Goal: Information Seeking & Learning: Learn about a topic

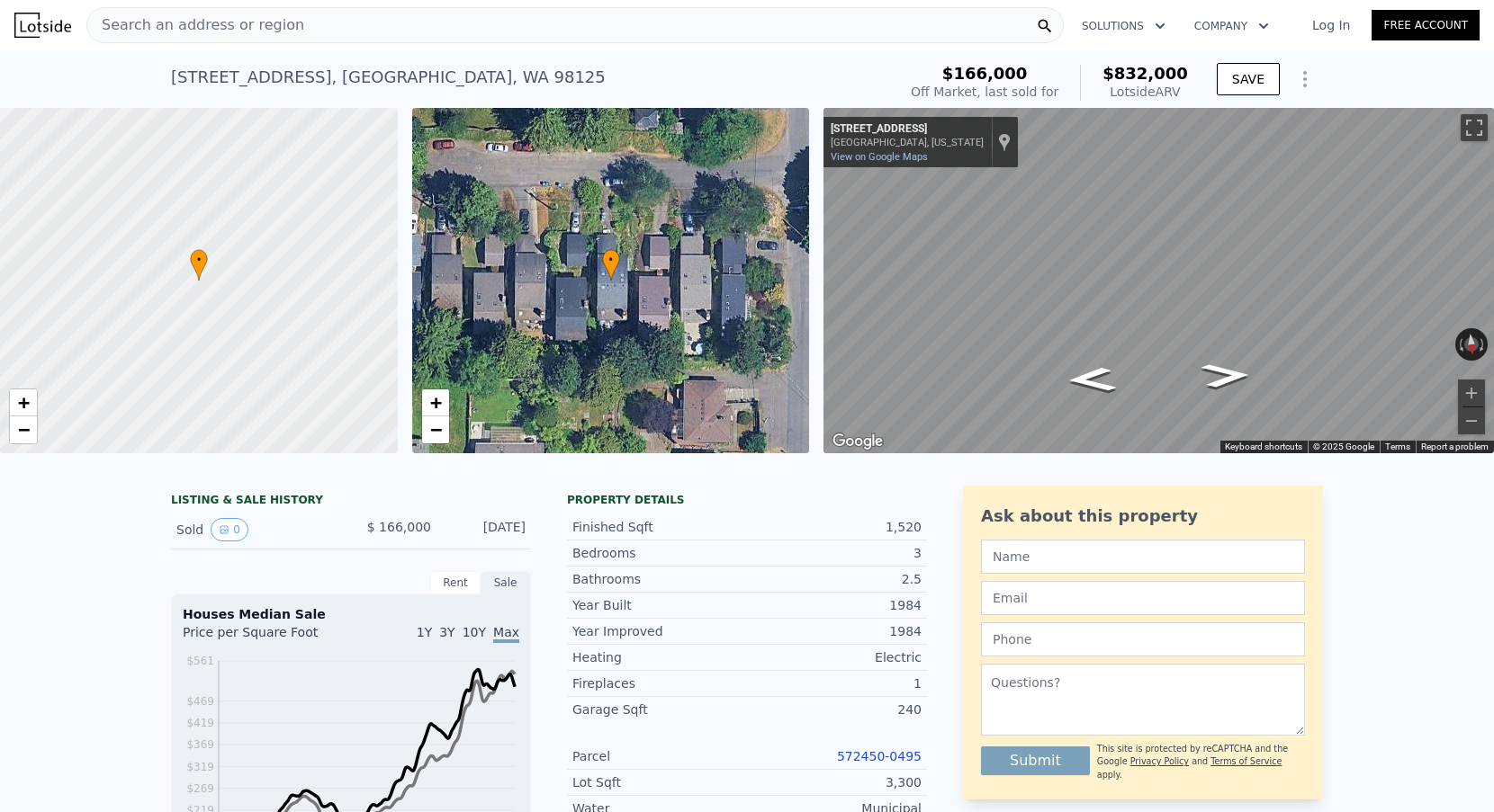
click at [256, 21] on span "Search an address or region" at bounding box center [195, 25] width 217 height 21
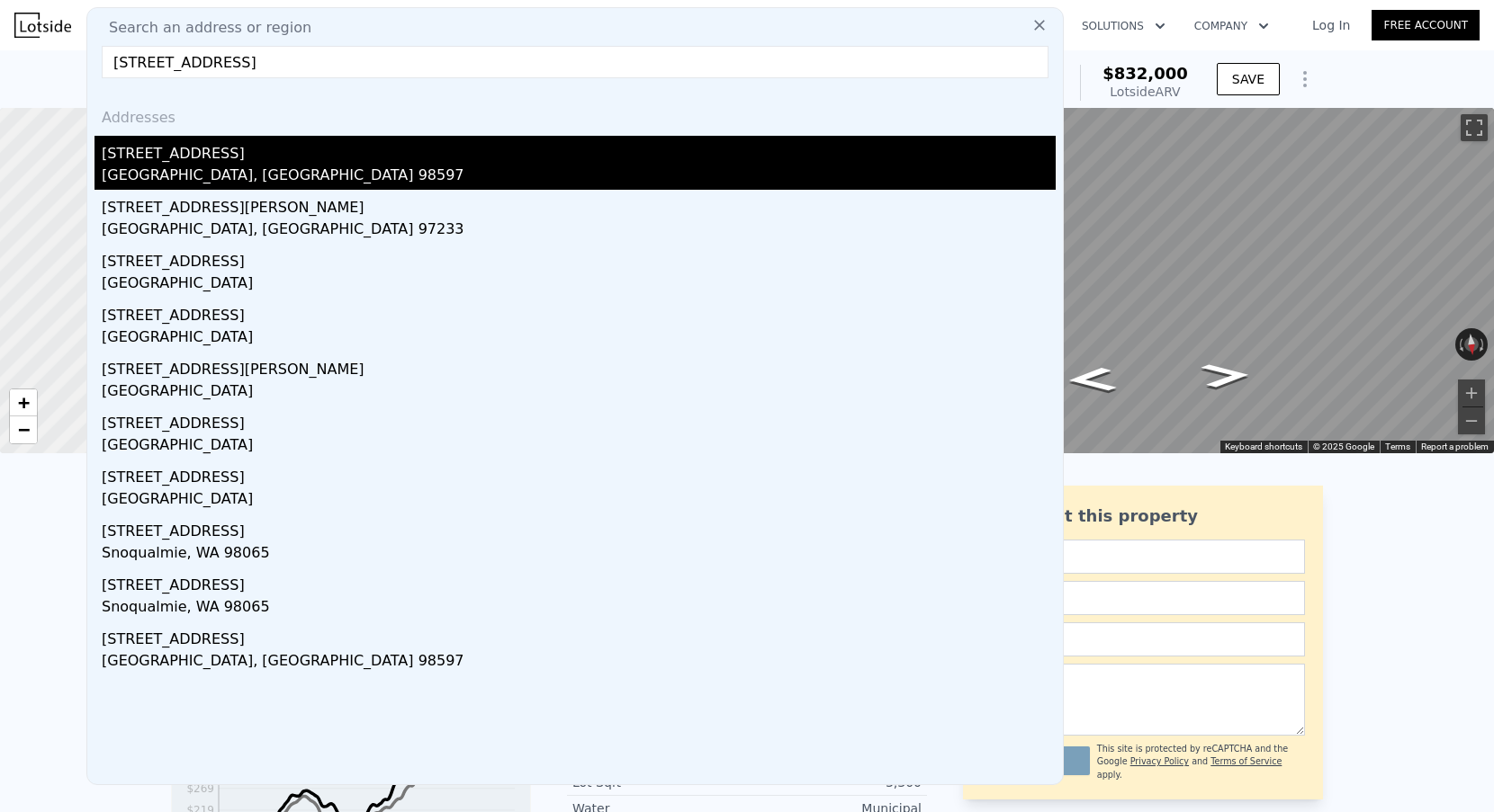
type input "[STREET_ADDRESS]"
click at [210, 172] on div "[GEOGRAPHIC_DATA], [GEOGRAPHIC_DATA] 98597" at bounding box center [578, 177] width 954 height 25
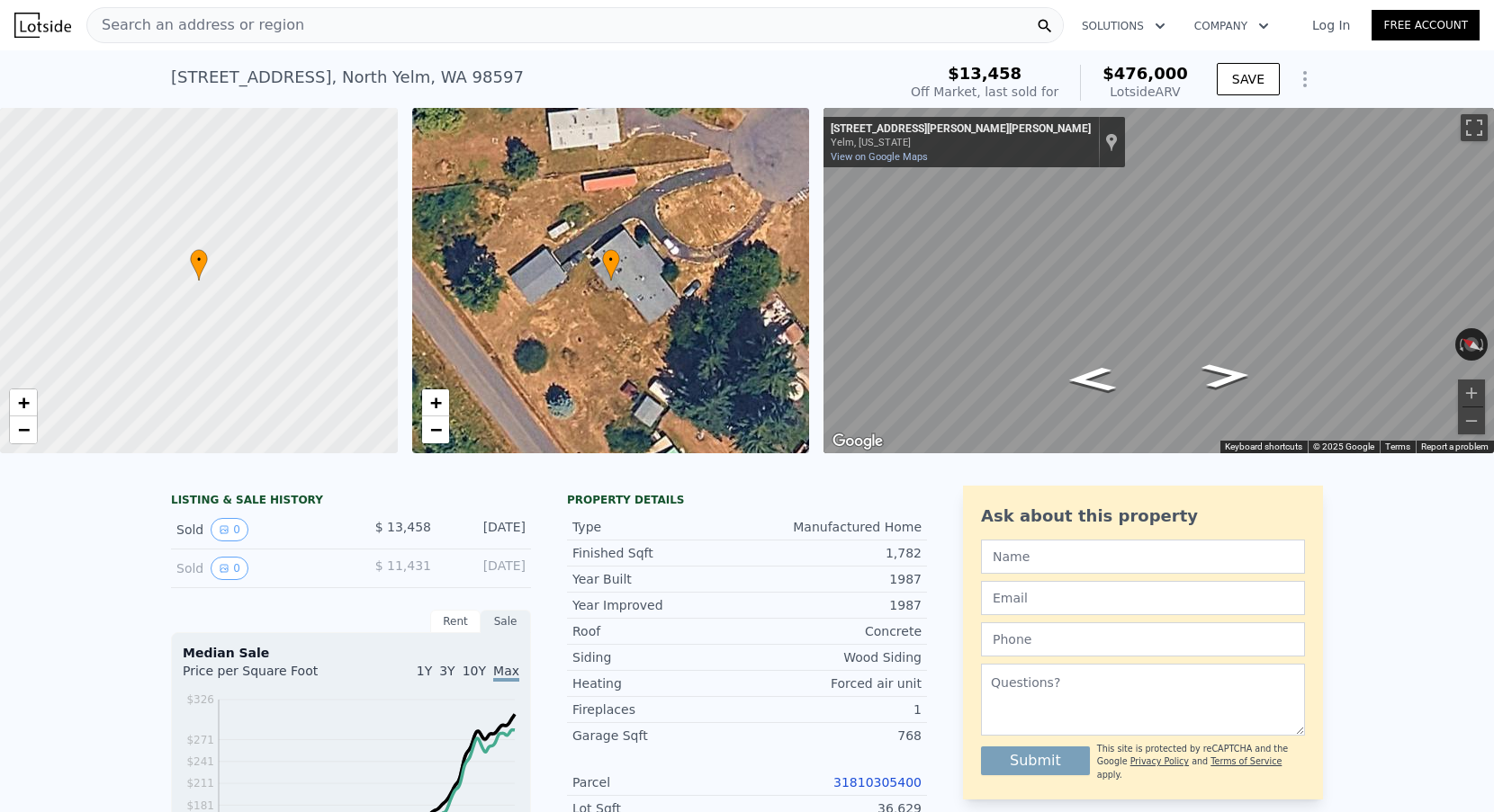
click at [292, 31] on div "Search an address or region" at bounding box center [574, 24] width 978 height 36
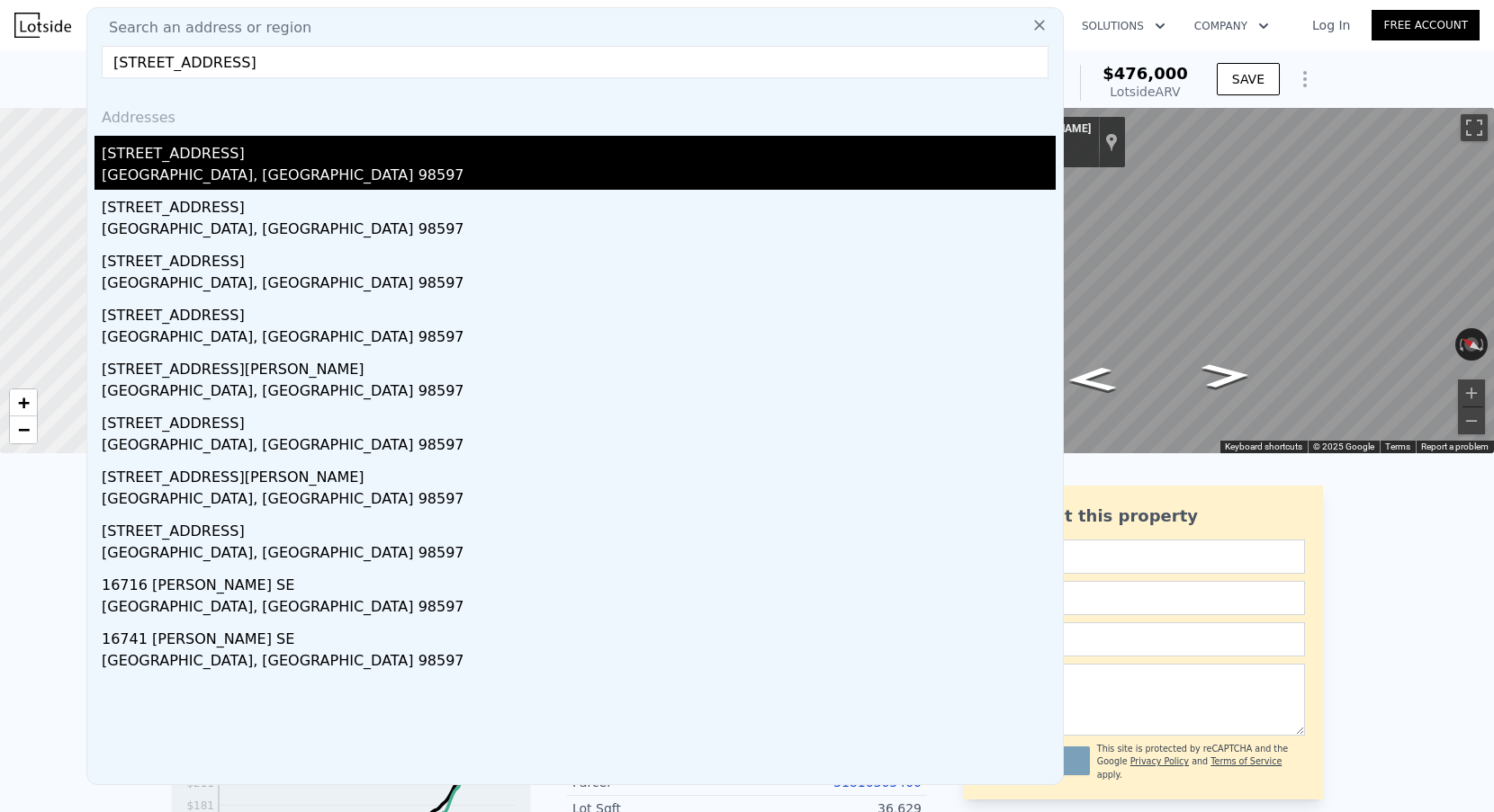
type input "[STREET_ADDRESS]"
click at [250, 165] on div "[GEOGRAPHIC_DATA], [GEOGRAPHIC_DATA] 98597" at bounding box center [578, 177] width 954 height 25
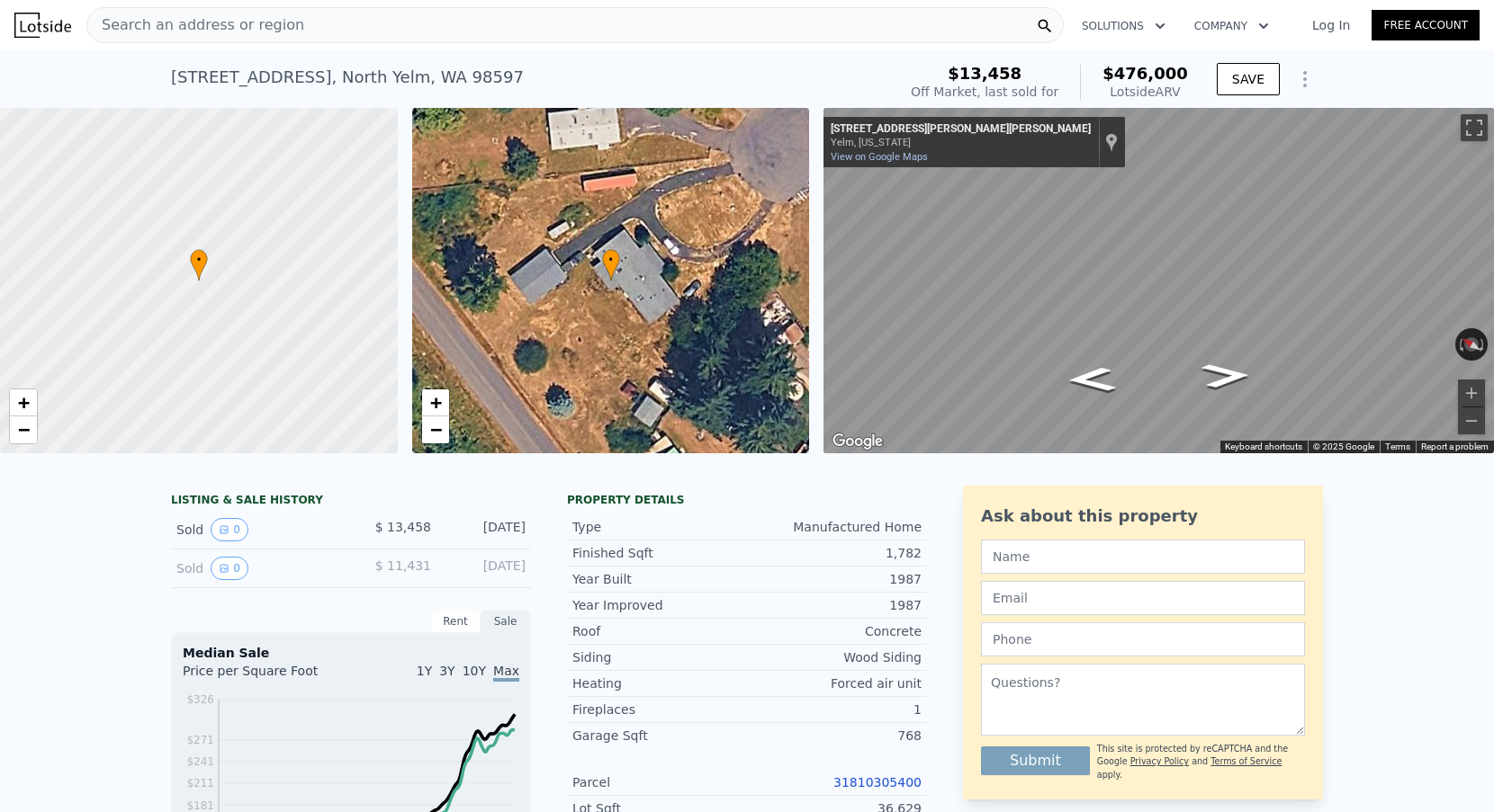
click at [255, 15] on span "Search an address or region" at bounding box center [195, 25] width 217 height 21
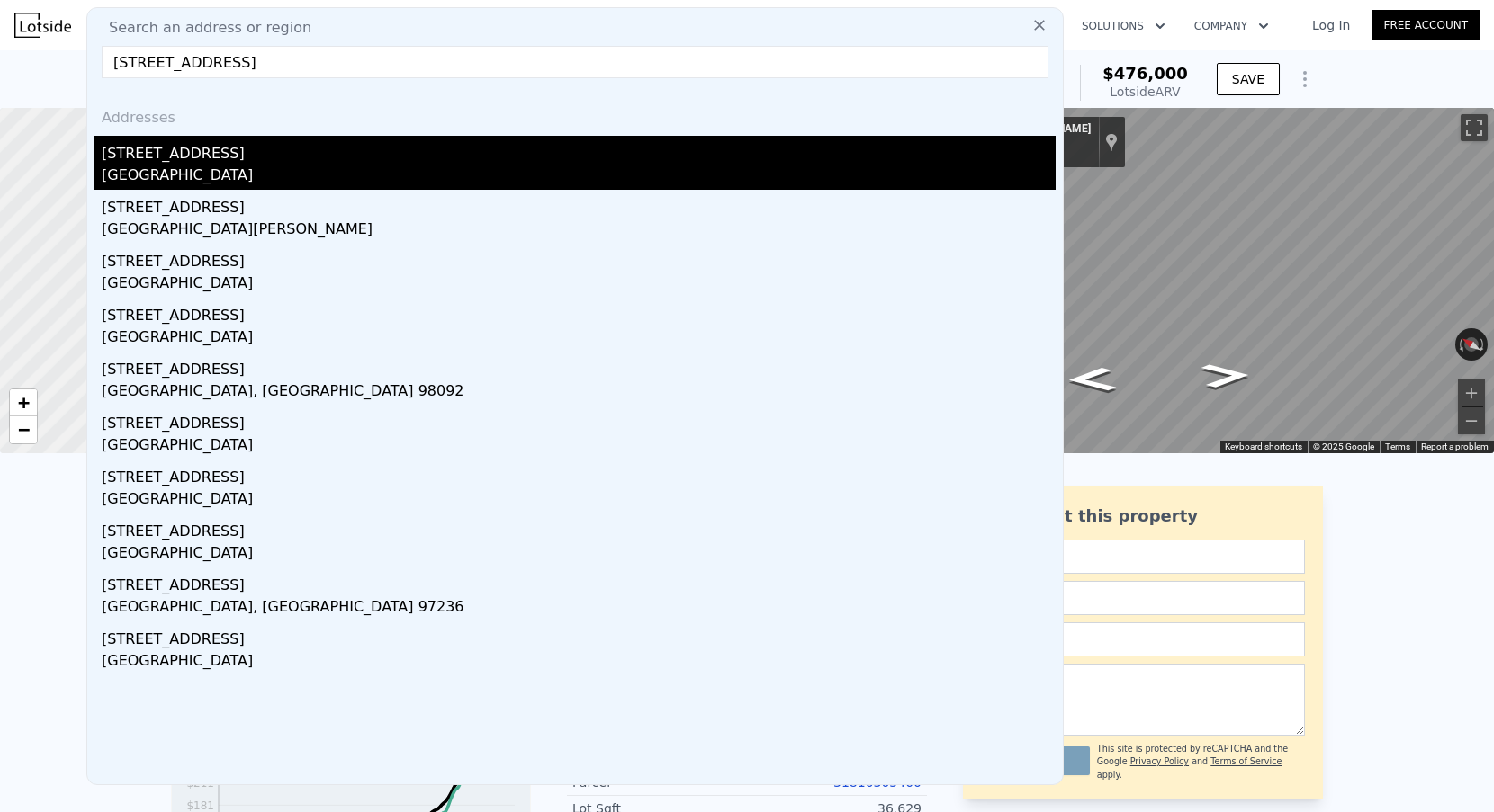
type input "[STREET_ADDRESS]"
click at [172, 160] on div "[STREET_ADDRESS]" at bounding box center [578, 151] width 954 height 29
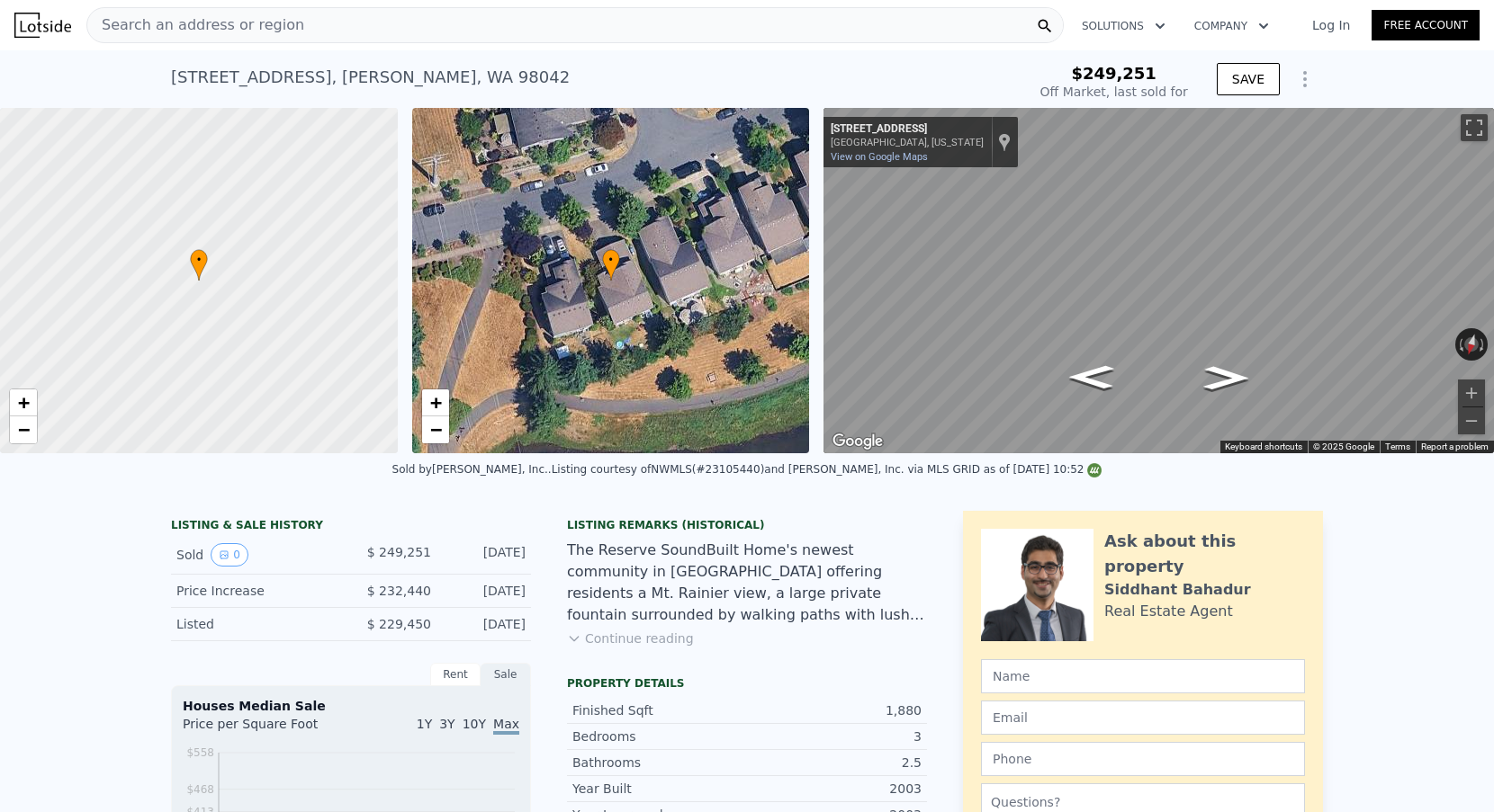
click at [1304, 80] on icon "Show Options" at bounding box center [1305, 78] width 2 height 14
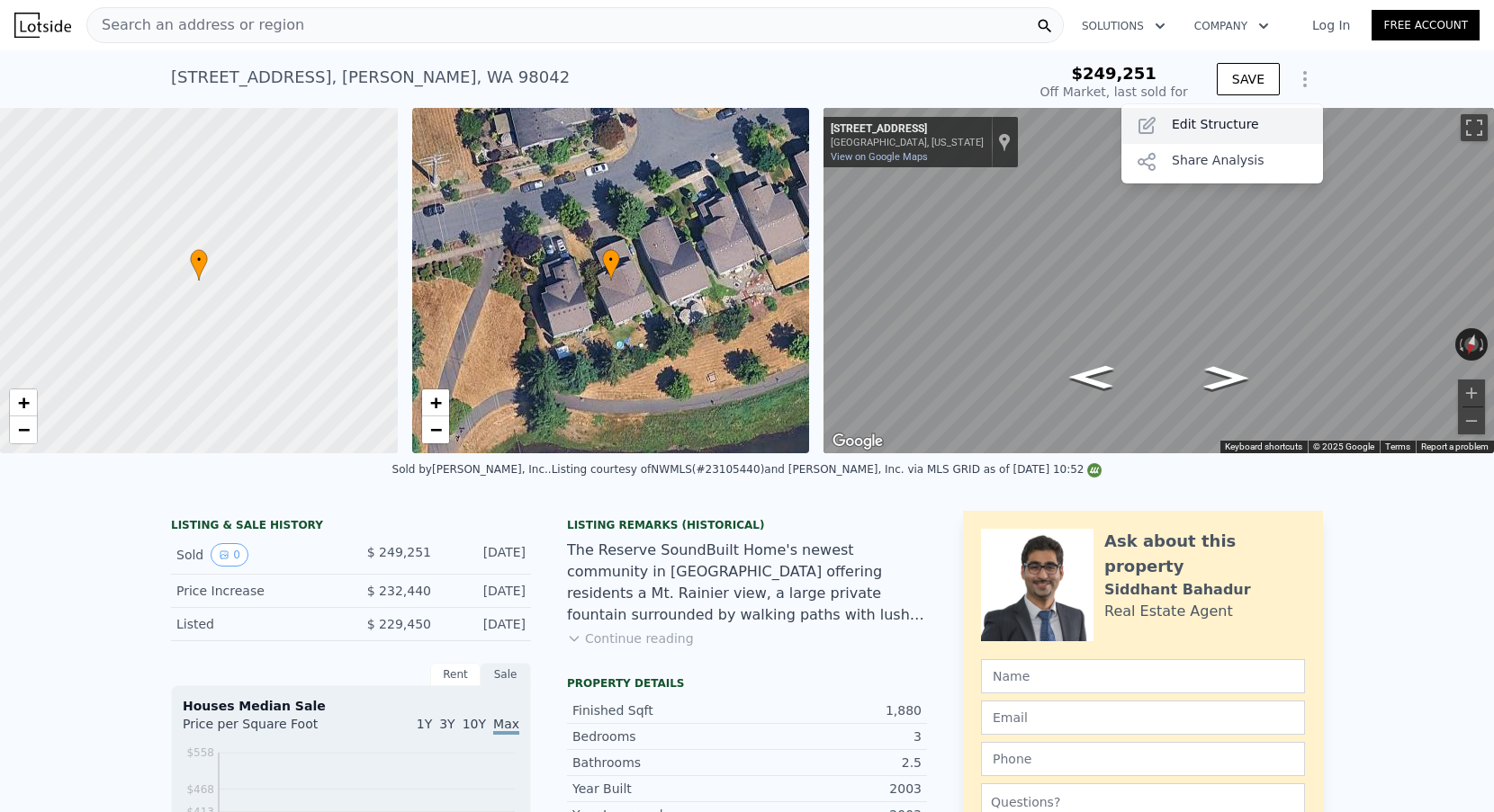
click at [1237, 135] on div "Edit Structure" at bounding box center [1222, 126] width 201 height 36
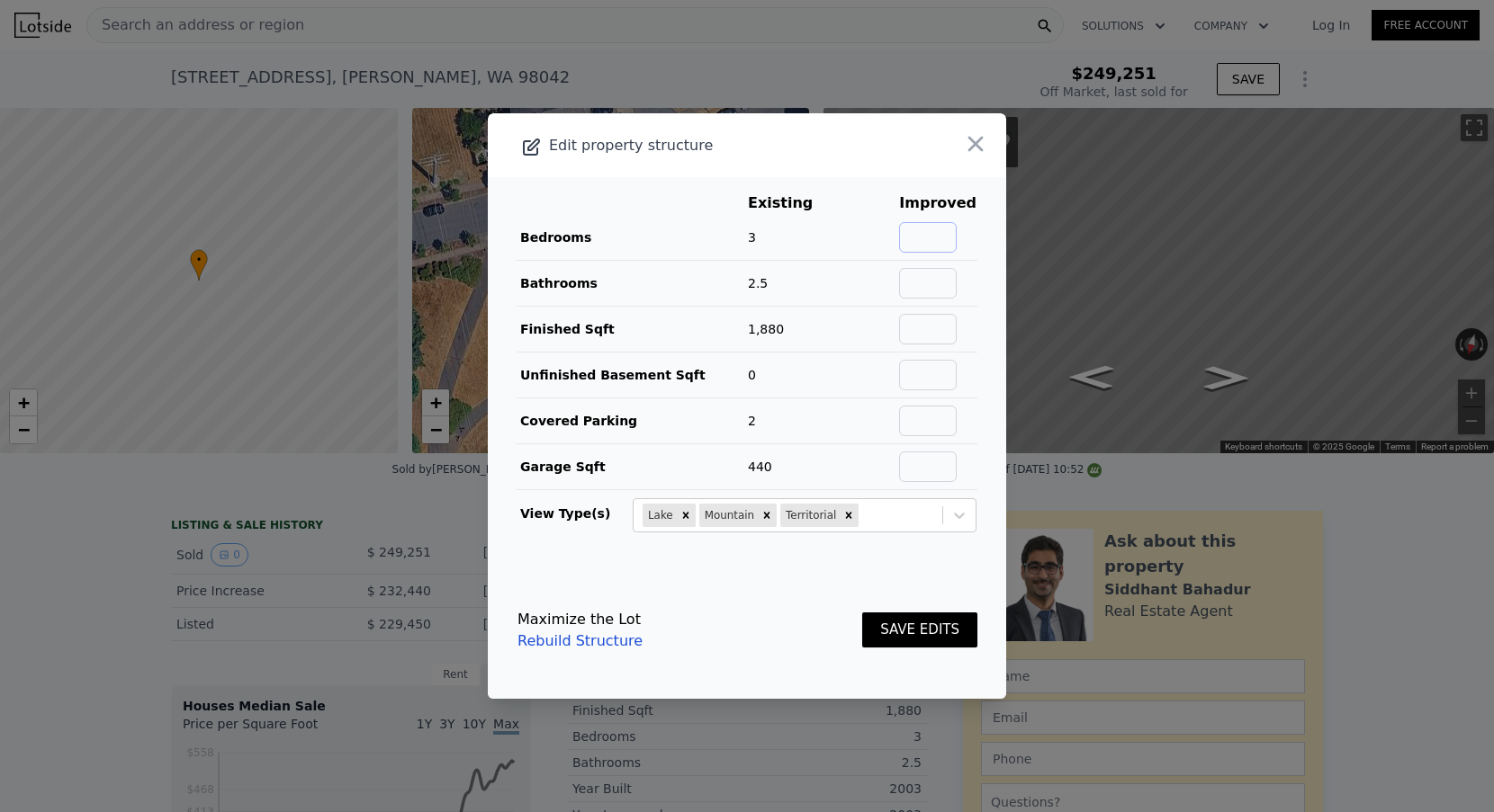
click at [937, 239] on input "text" at bounding box center [928, 238] width 58 height 31
type input "3"
click at [948, 283] on input "text" at bounding box center [928, 283] width 58 height 31
type input "2.5"
click at [945, 336] on input "text" at bounding box center [928, 330] width 58 height 31
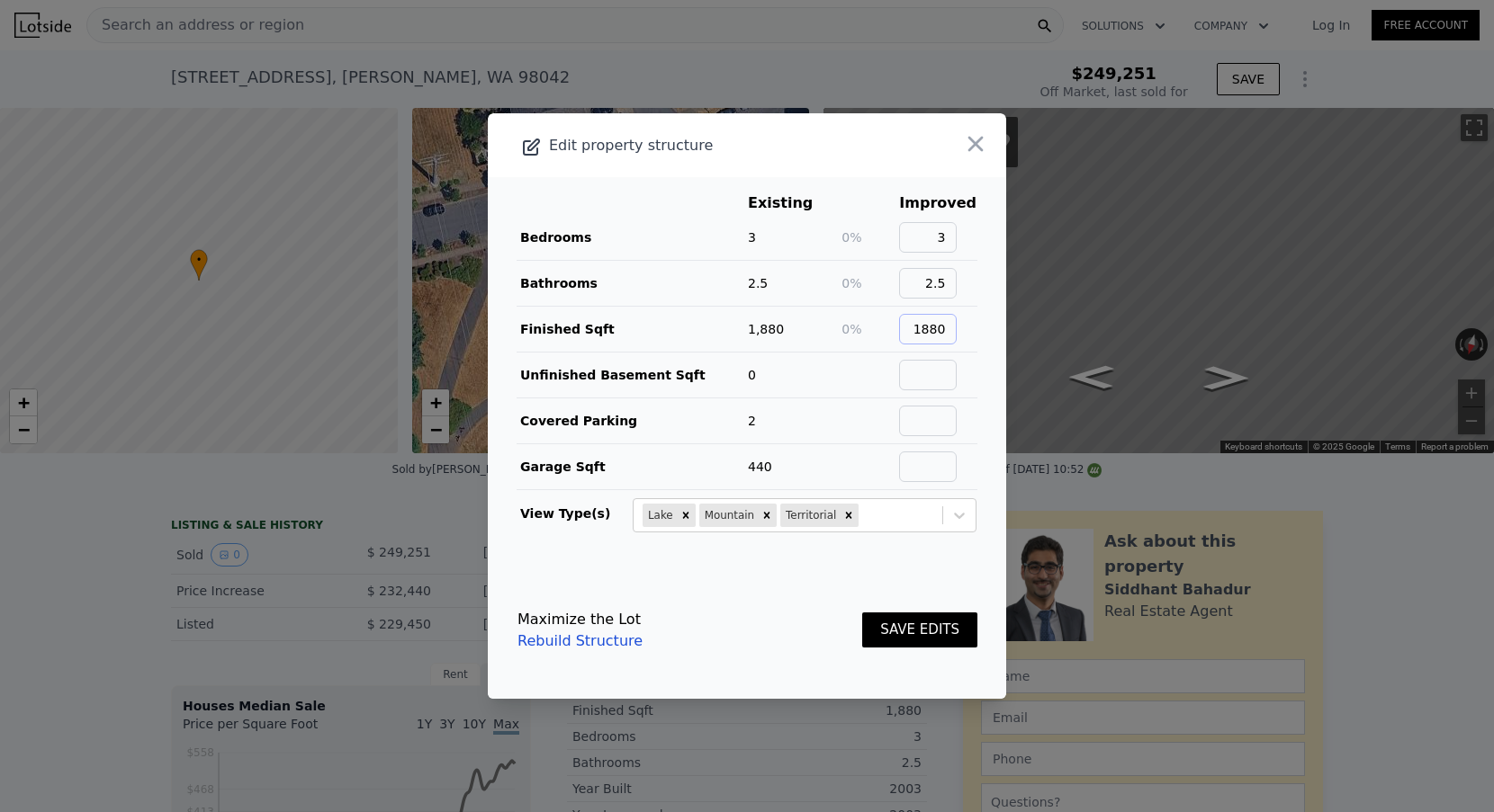
type input "1880"
click at [949, 389] on input "text" at bounding box center [928, 375] width 58 height 31
type input "0"
click at [945, 414] on input "text" at bounding box center [928, 421] width 58 height 31
type input "2"
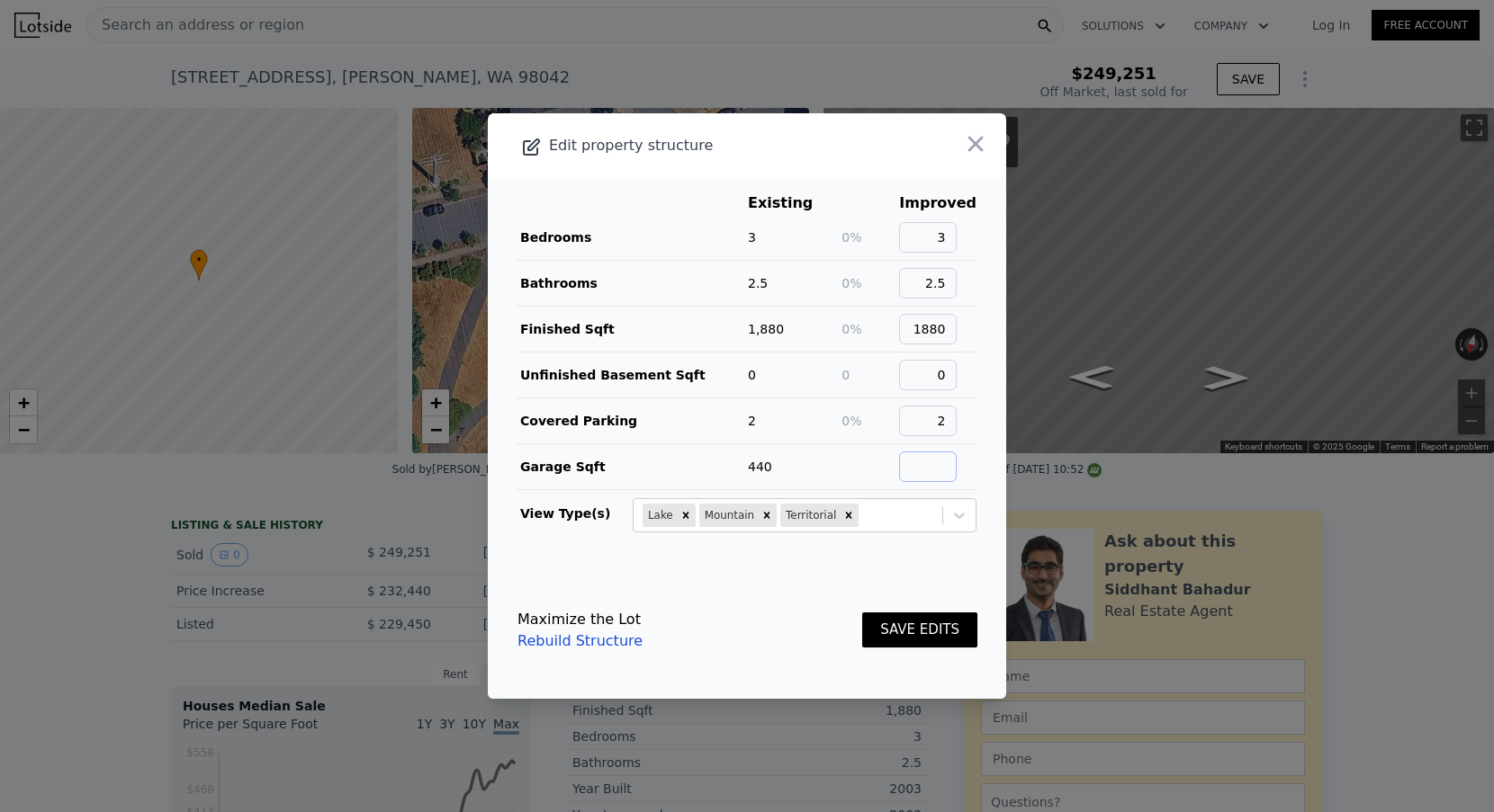
click at [945, 463] on input "text" at bounding box center [928, 467] width 58 height 31
type input "440"
click at [932, 634] on button "SAVE EDITS" at bounding box center [920, 630] width 115 height 35
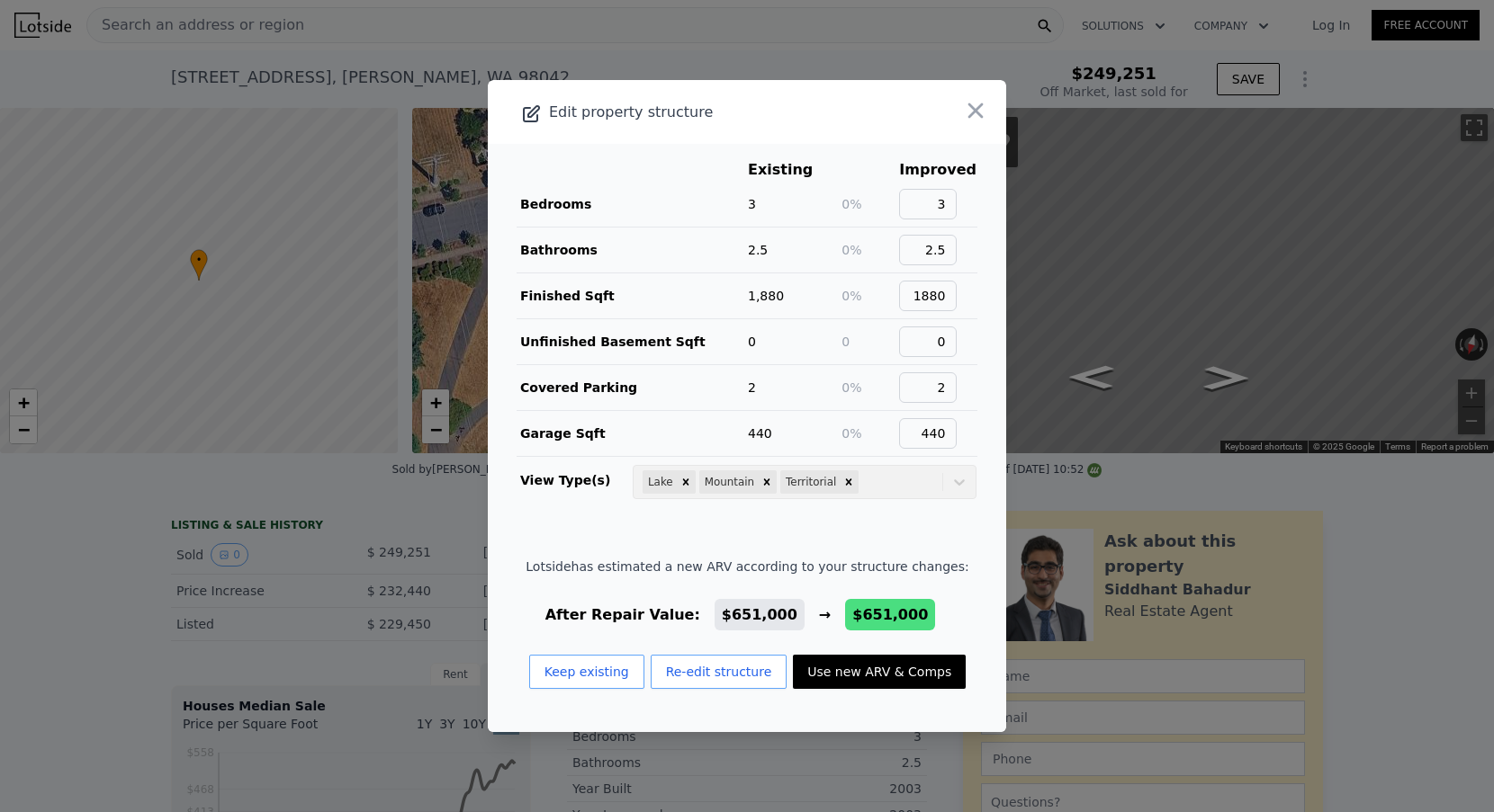
click at [851, 669] on button "Use new ARV & Comps" at bounding box center [879, 672] width 173 height 34
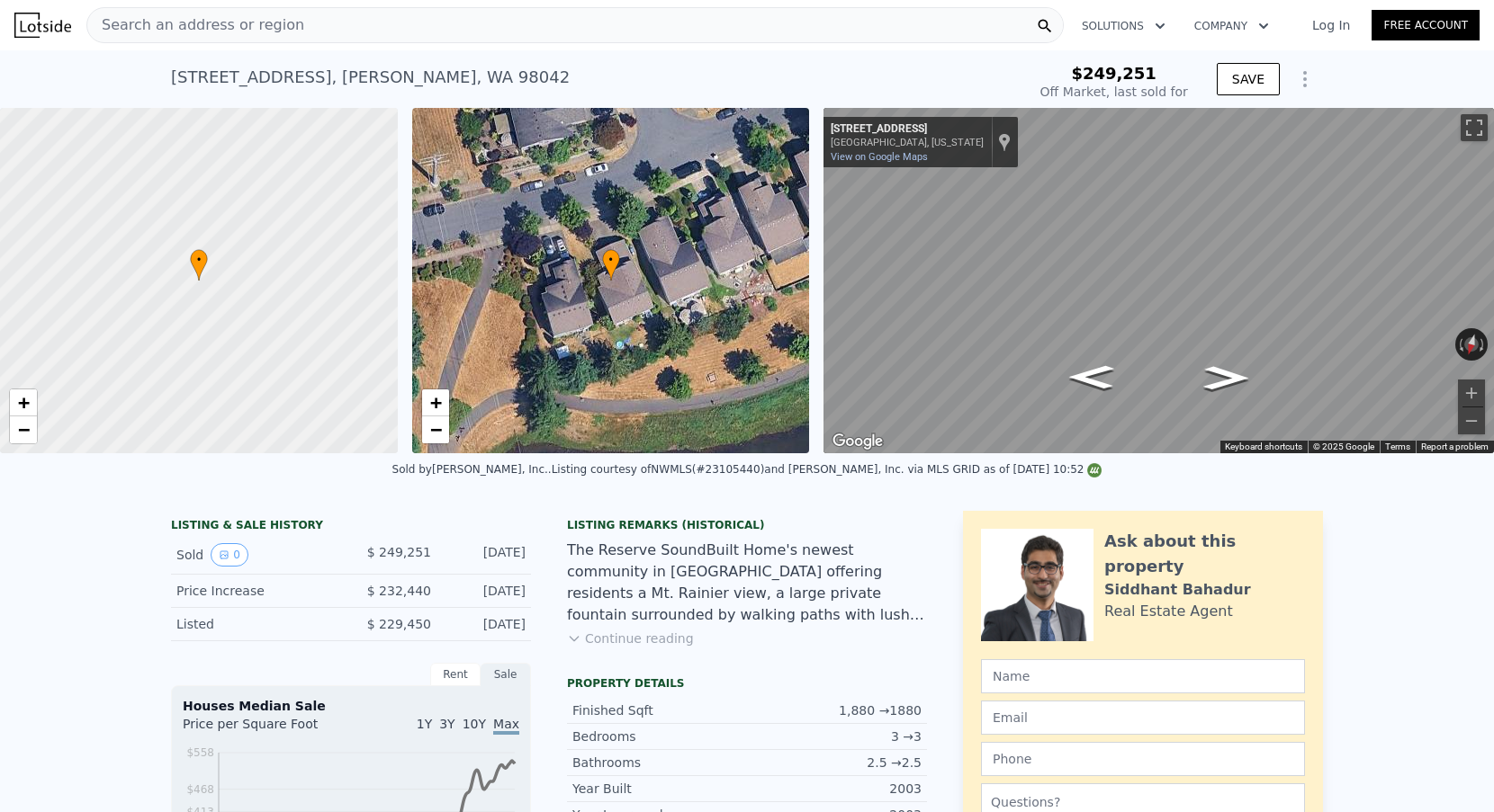
type input "$ 651,000"
type input "$ 338,671"
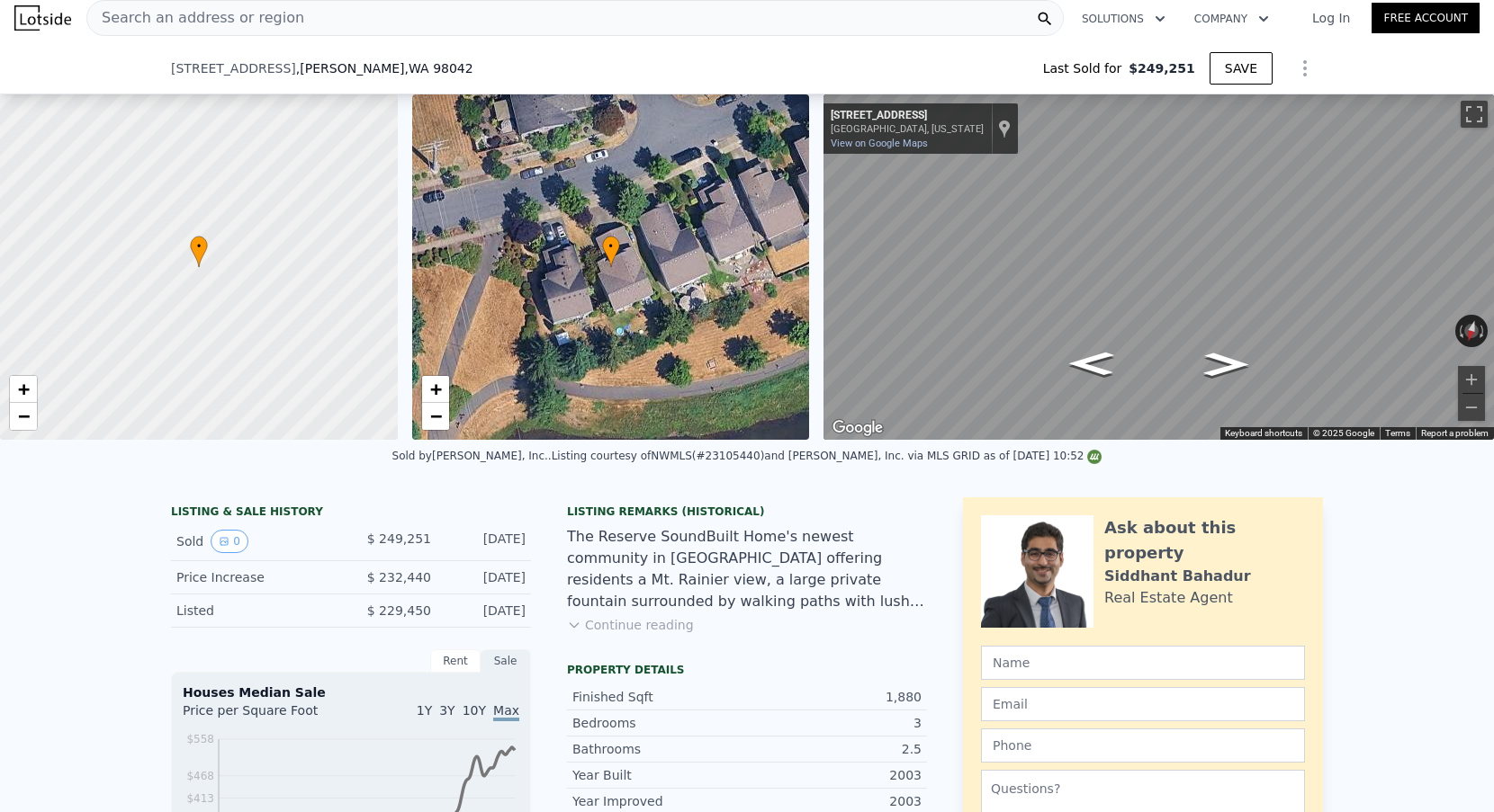
scroll to position [390, 0]
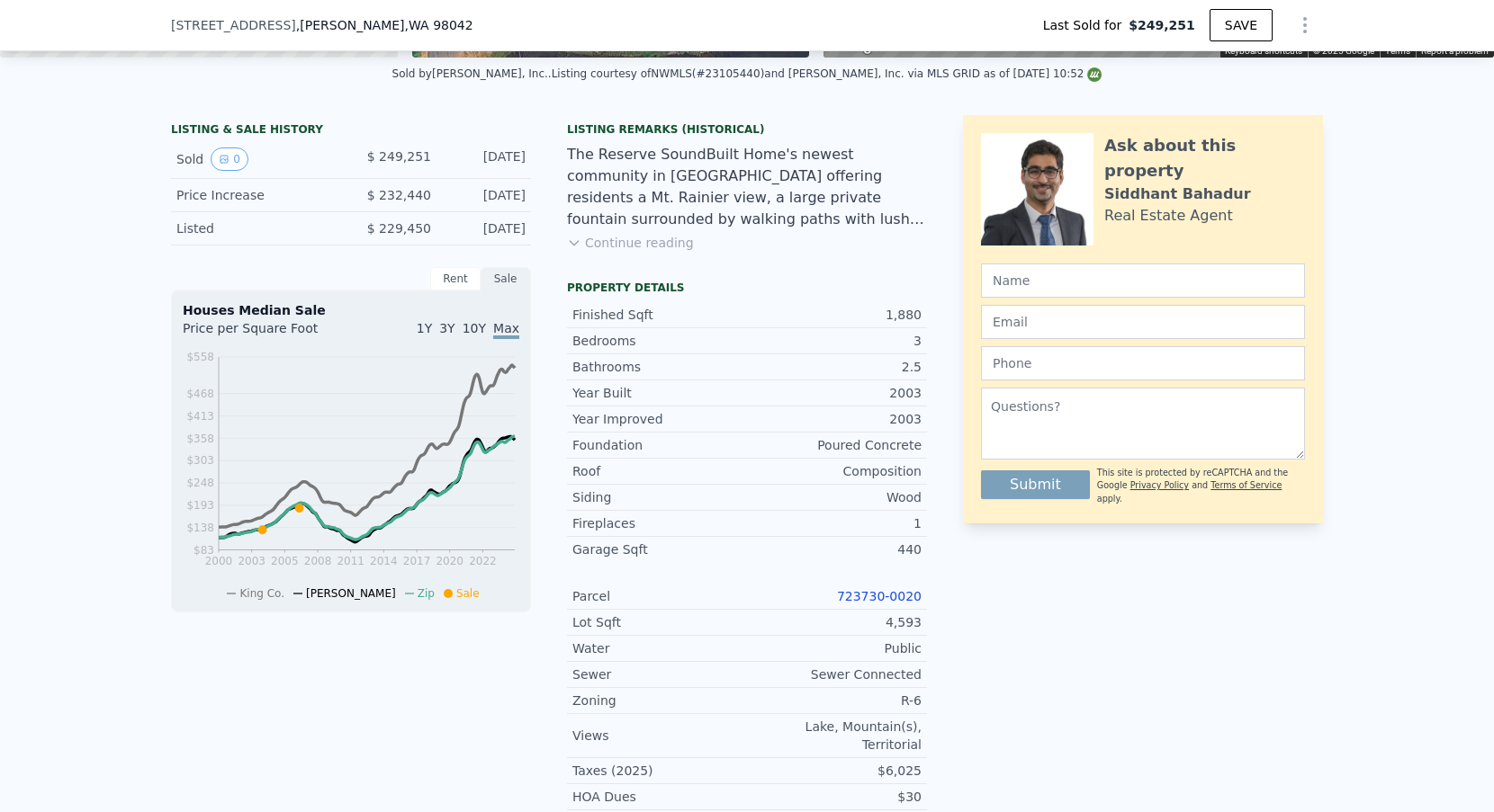
click at [864, 594] on link "723730-0020" at bounding box center [879, 596] width 84 height 14
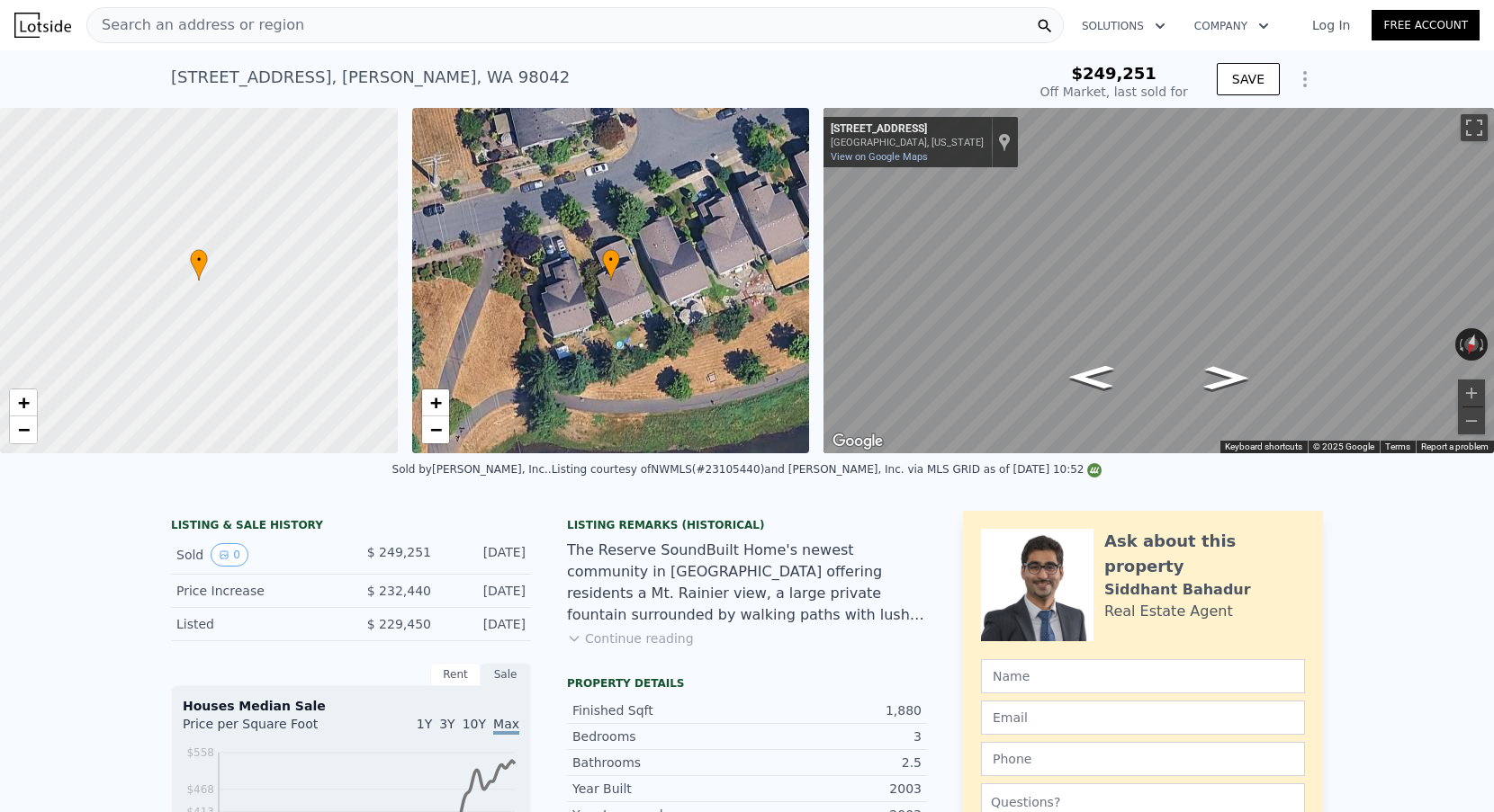
scroll to position [-1, 0]
click at [273, 19] on span "Search an address or region" at bounding box center [195, 25] width 217 height 21
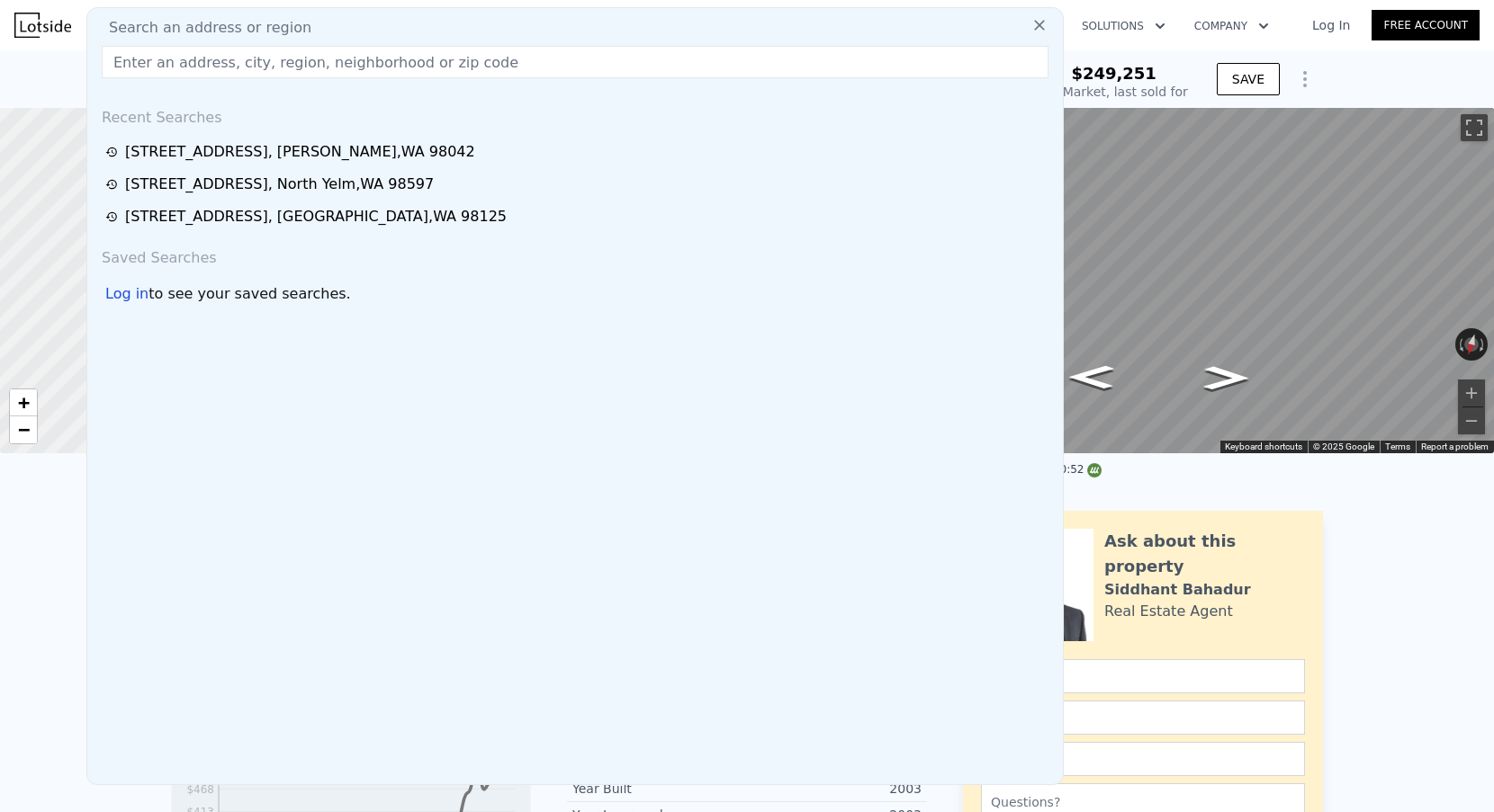
scroll to position [0, 0]
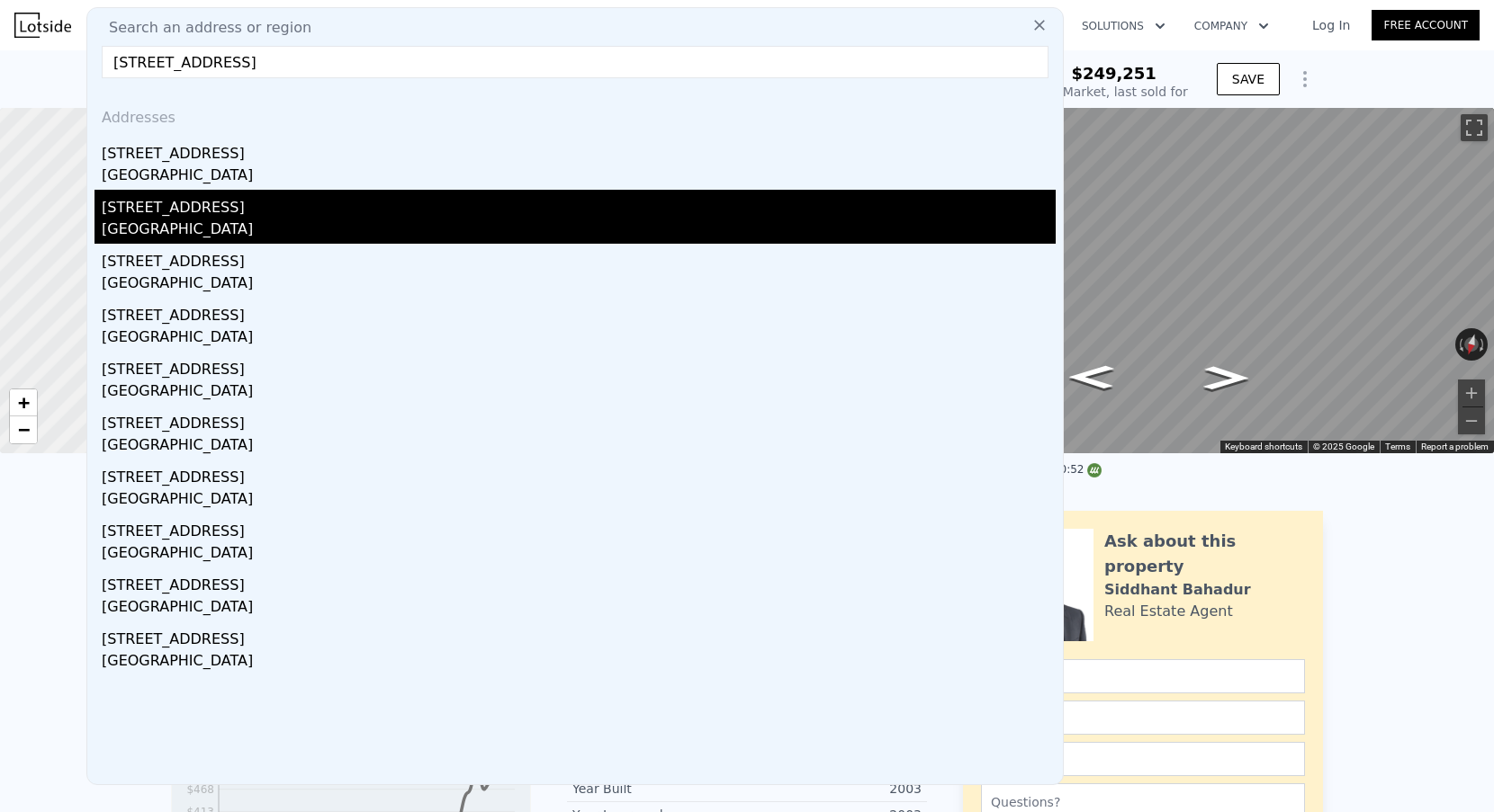
type input "[STREET_ADDRESS]"
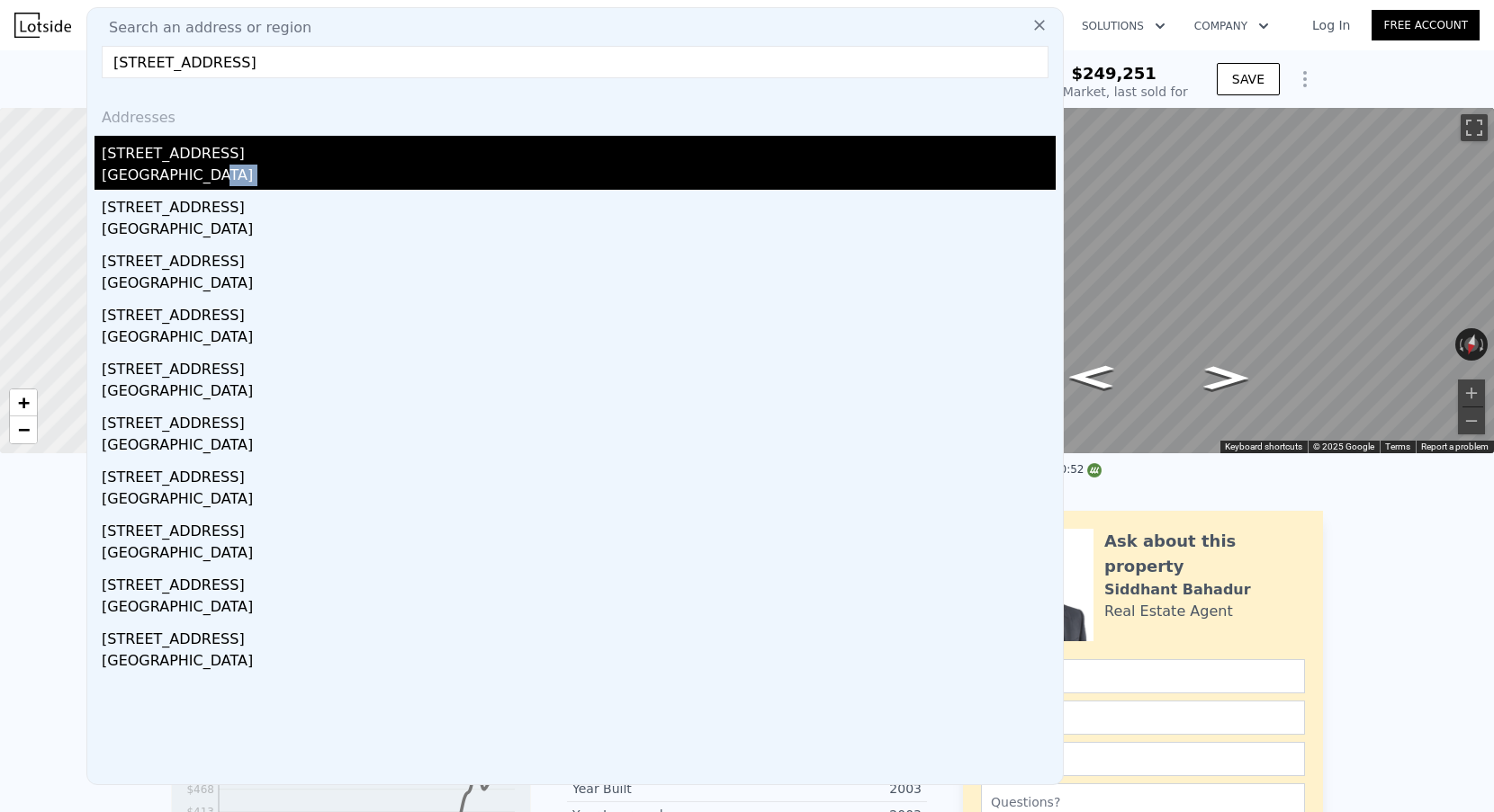
drag, startPoint x: 217, startPoint y: 196, endPoint x: 216, endPoint y: 170, distance: 26.0
click at [216, 172] on div "Addresses [STREET_ADDRESS][GEOGRAPHIC_DATA][STREET_ADDRESS][STREET_ADDRESS][STR…" at bounding box center [574, 439] width 976 height 692
click at [216, 170] on div "[GEOGRAPHIC_DATA]" at bounding box center [578, 177] width 954 height 25
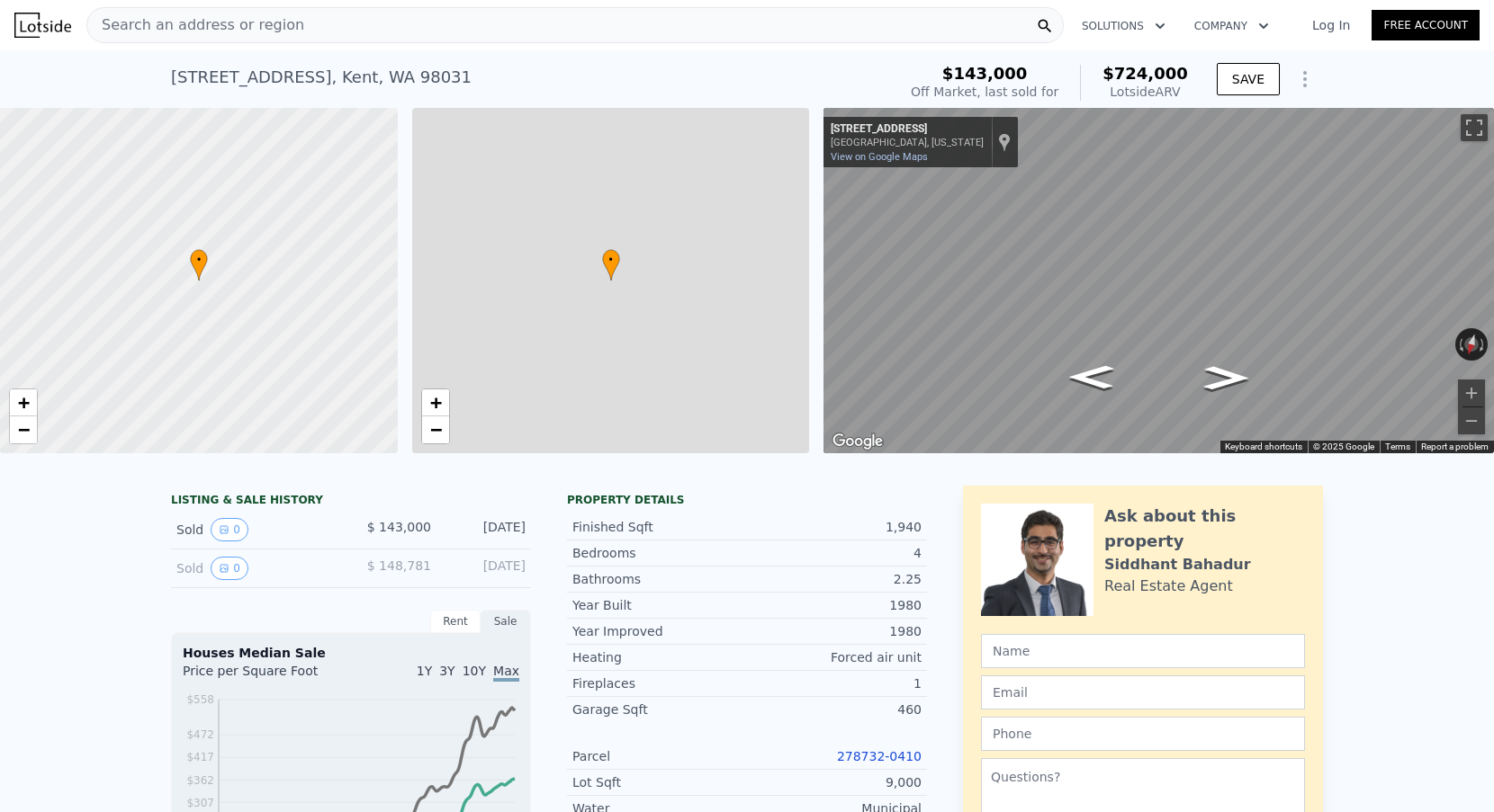
type input "$ 724,000"
type input "5"
type input "2.5"
type input "1430"
type input "2170"
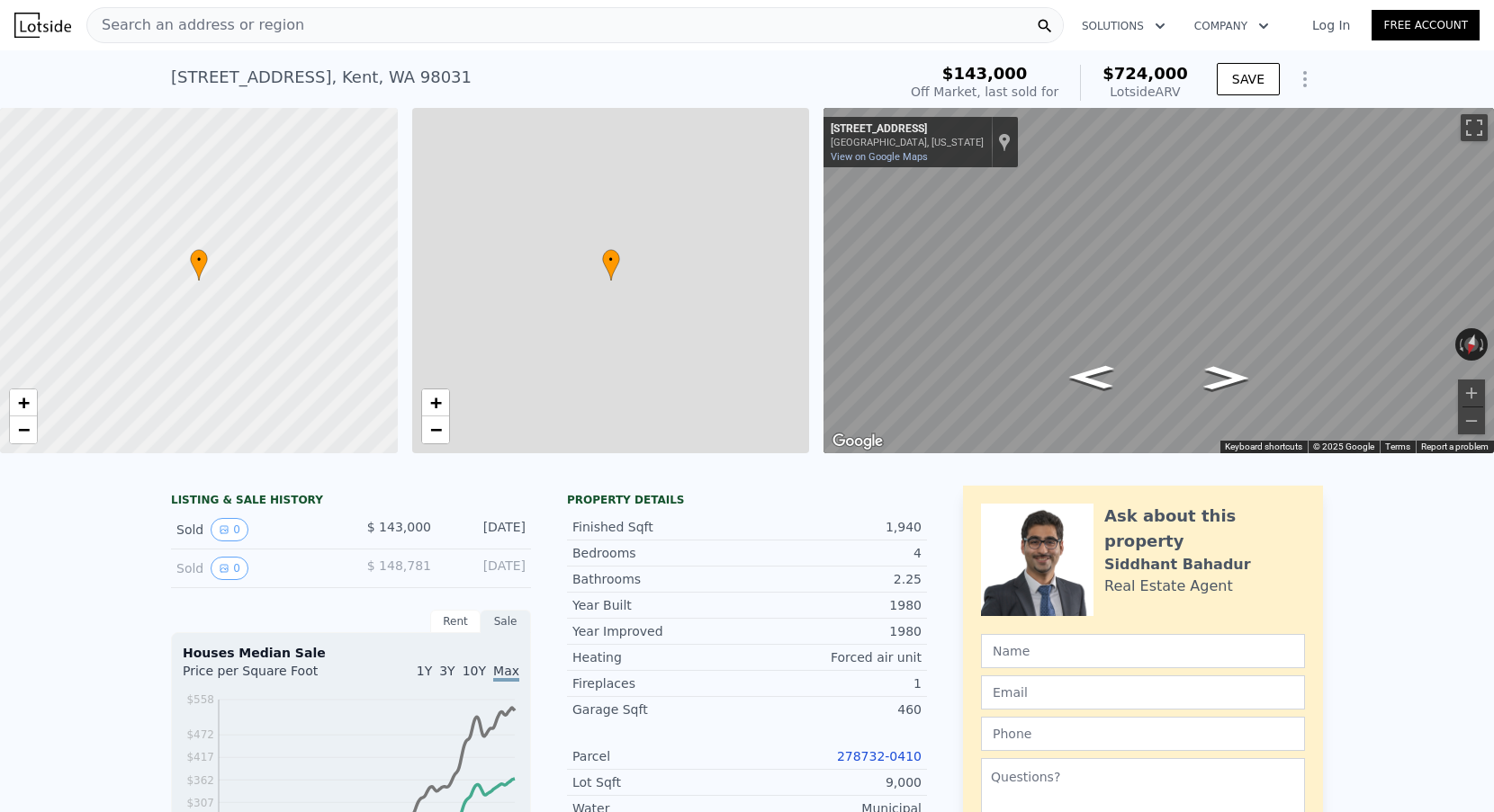
type input "6902"
type input "10200"
type input "$ 516,058"
click at [216, 155] on div at bounding box center [198, 280] width 477 height 415
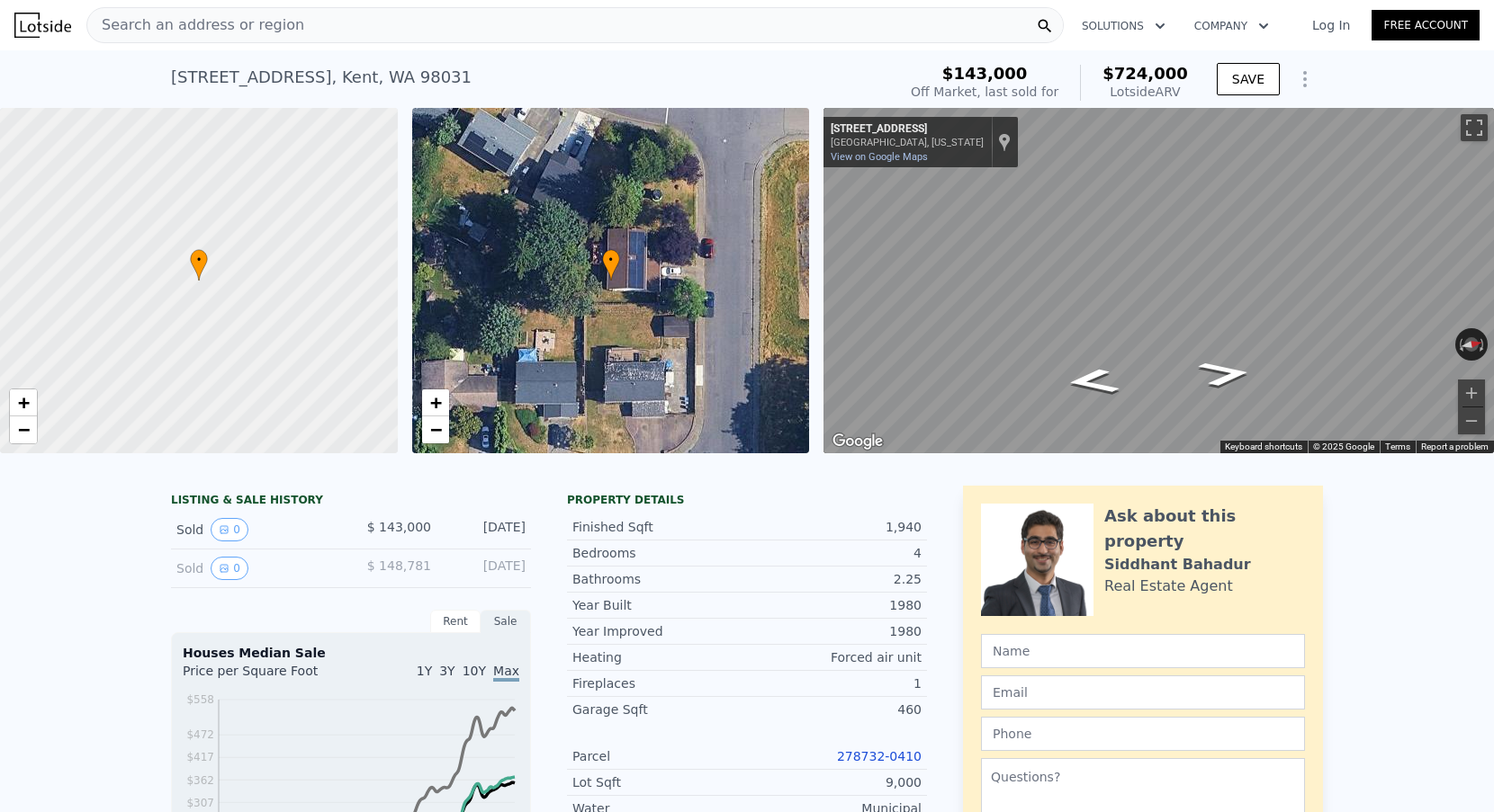
click at [258, 33] on span "Search an address or region" at bounding box center [195, 25] width 217 height 21
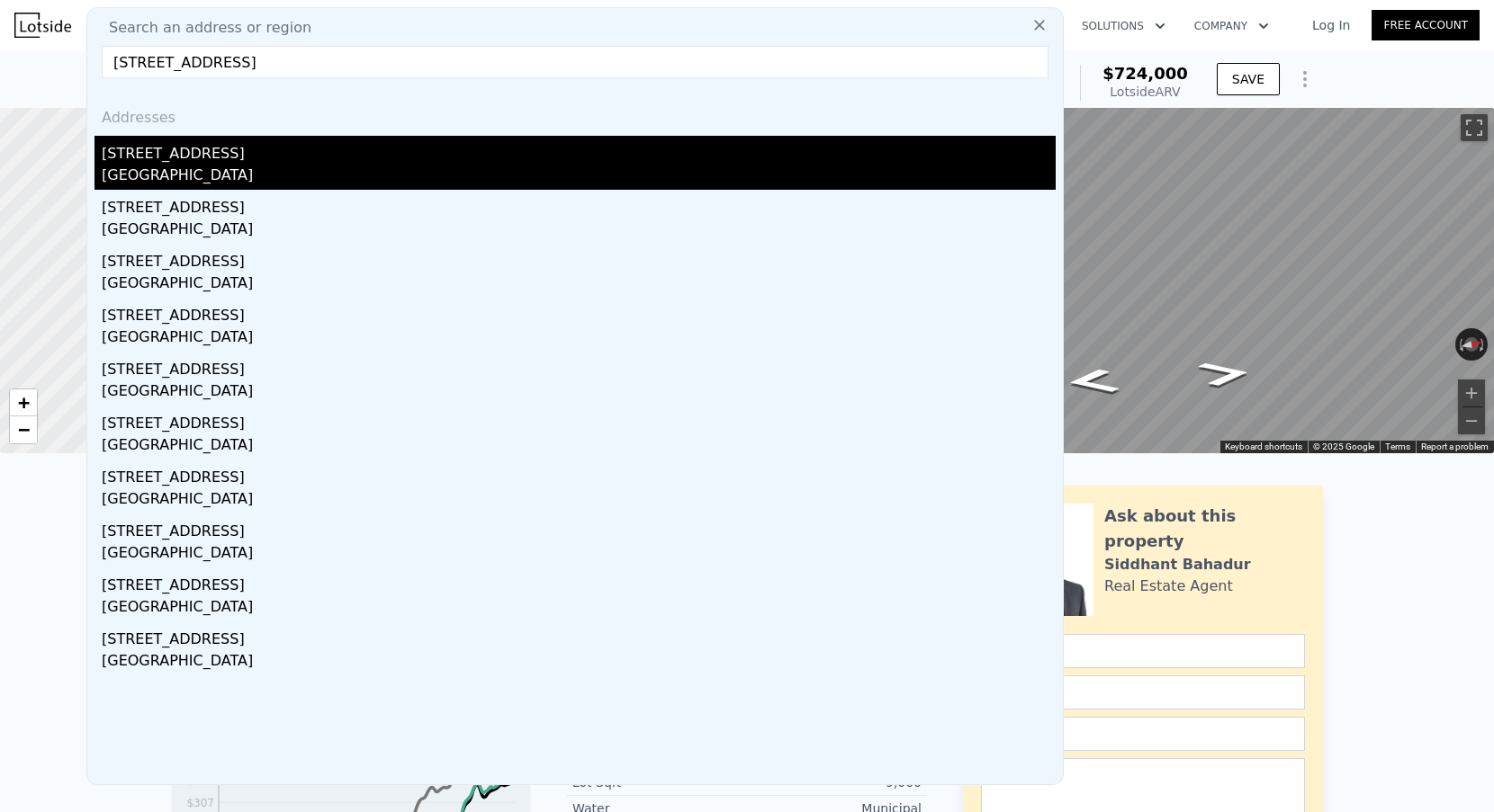
type input "[STREET_ADDRESS]"
click at [198, 169] on div "[GEOGRAPHIC_DATA]" at bounding box center [578, 177] width 954 height 25
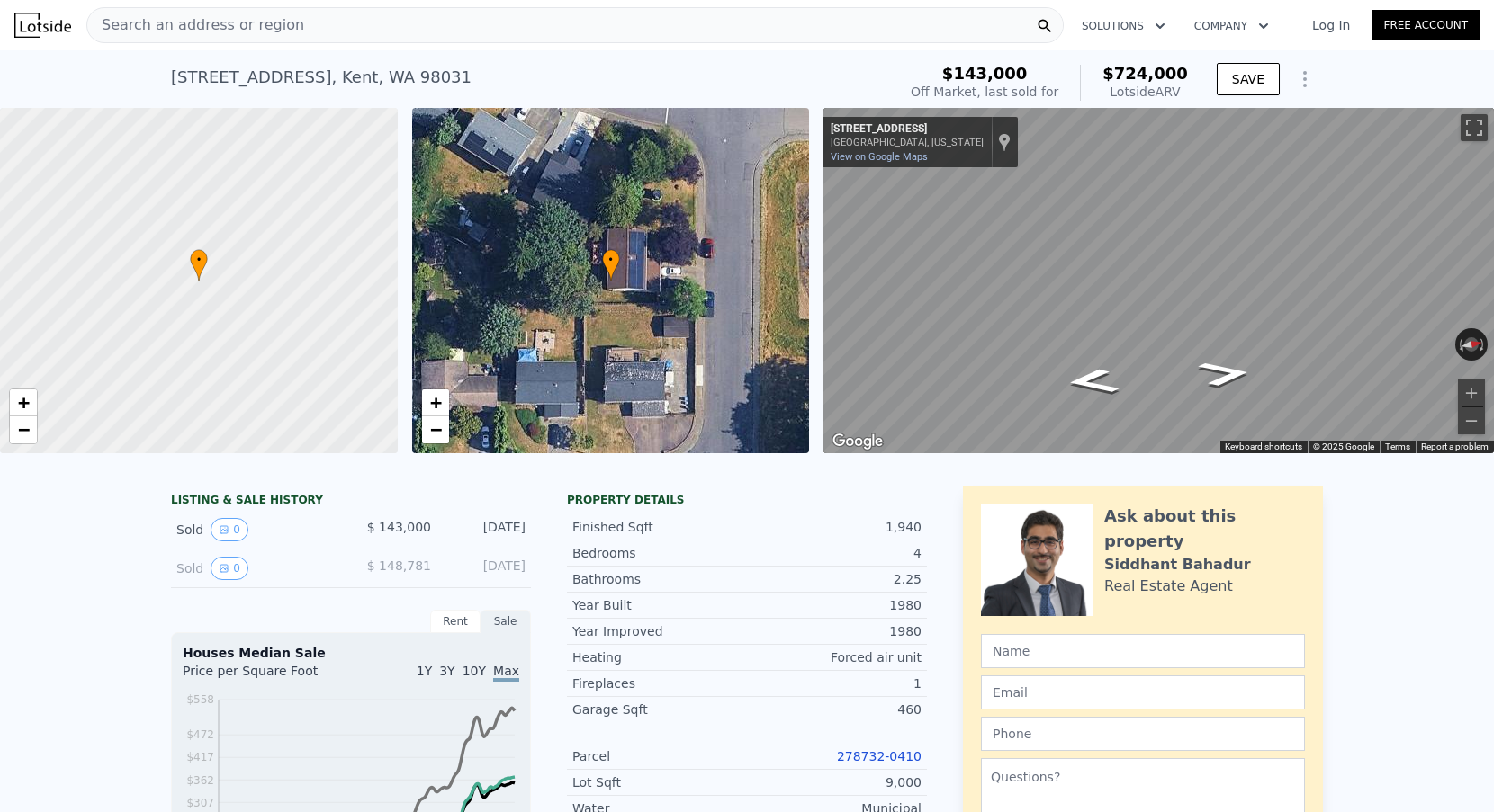
click at [256, 12] on div "Search an address or region" at bounding box center [195, 24] width 217 height 34
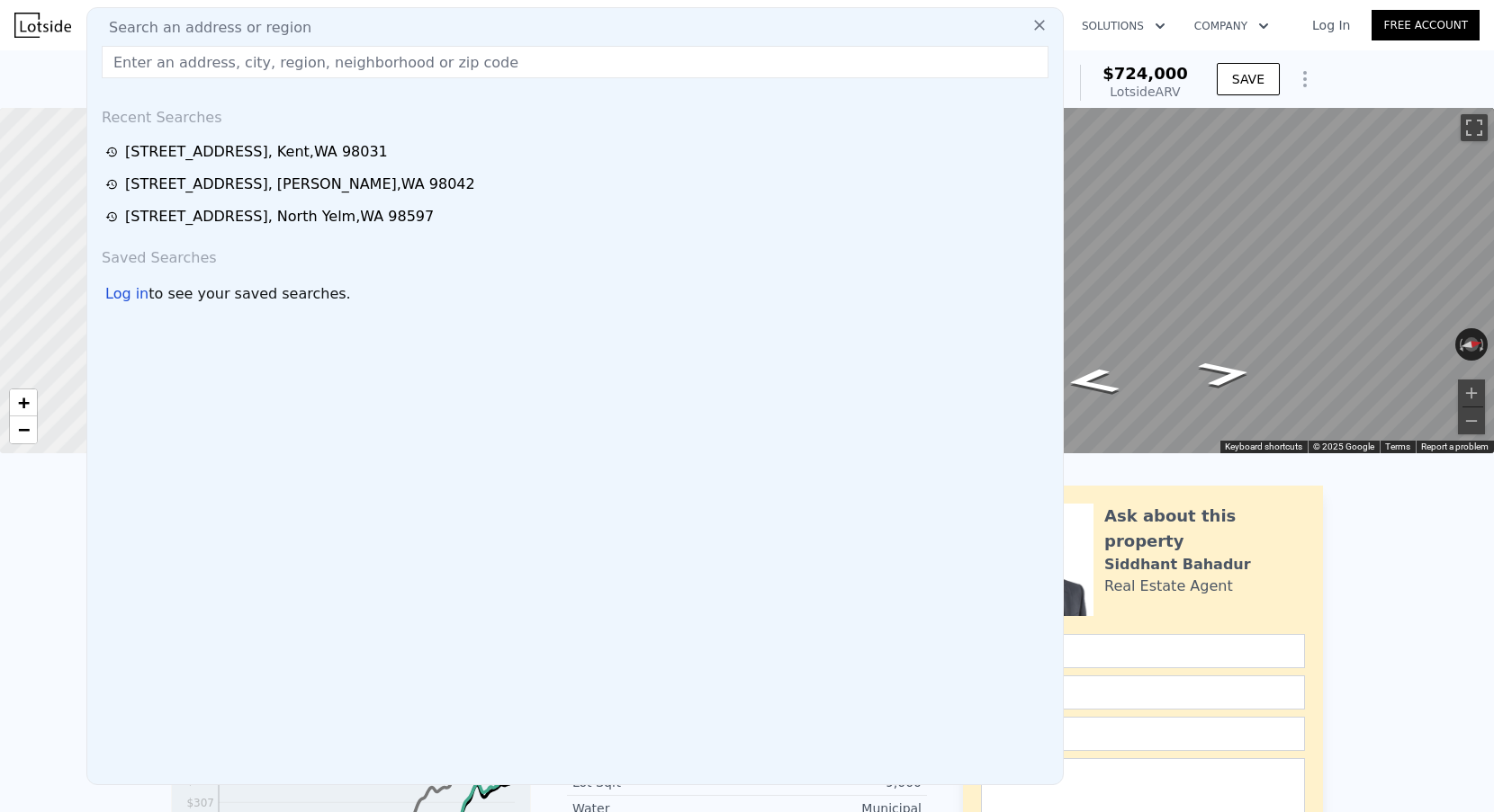
paste input "[STREET_ADDRESS]"
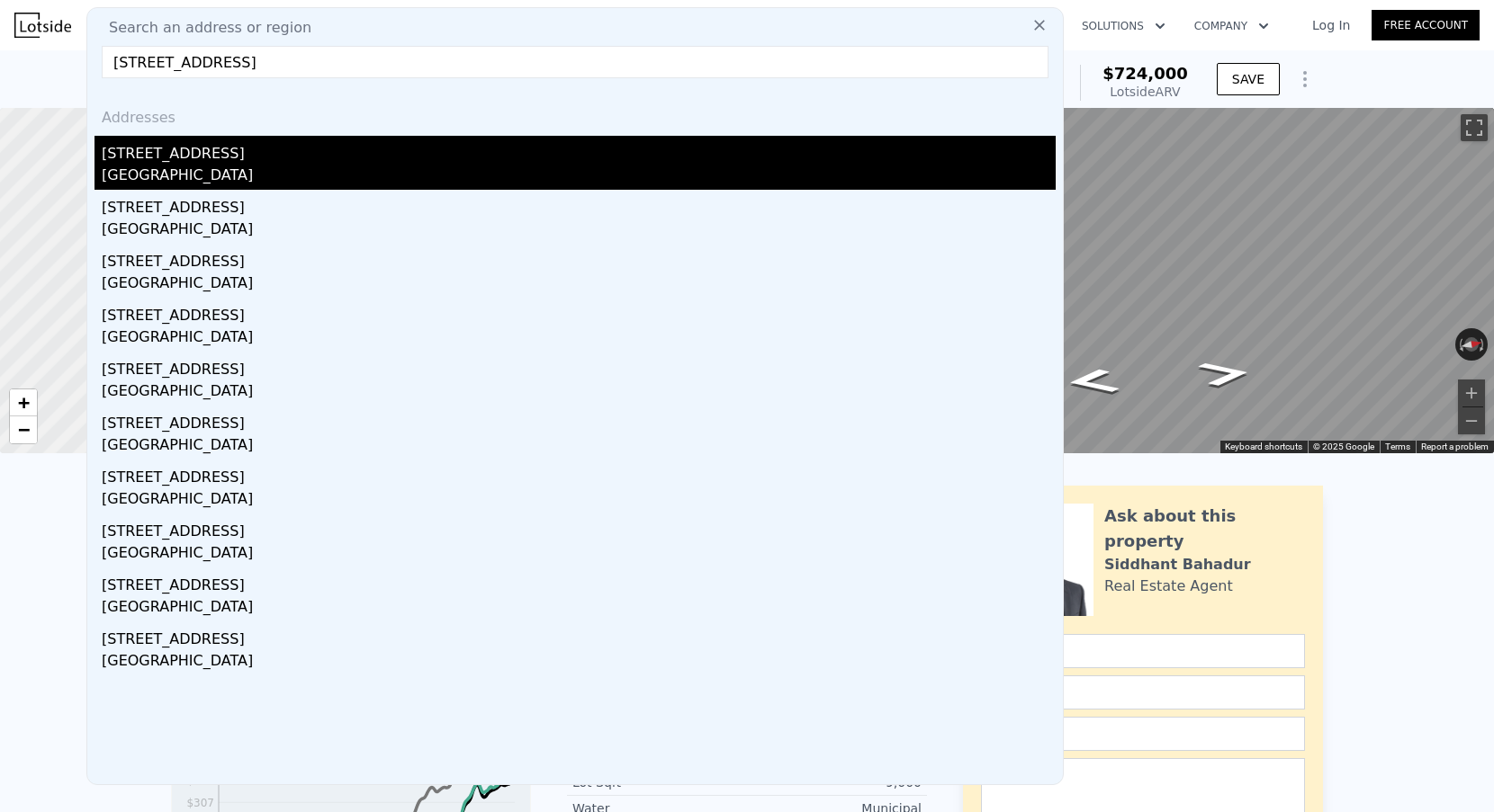
type input "[STREET_ADDRESS]"
click at [222, 165] on div "[GEOGRAPHIC_DATA]" at bounding box center [578, 177] width 954 height 25
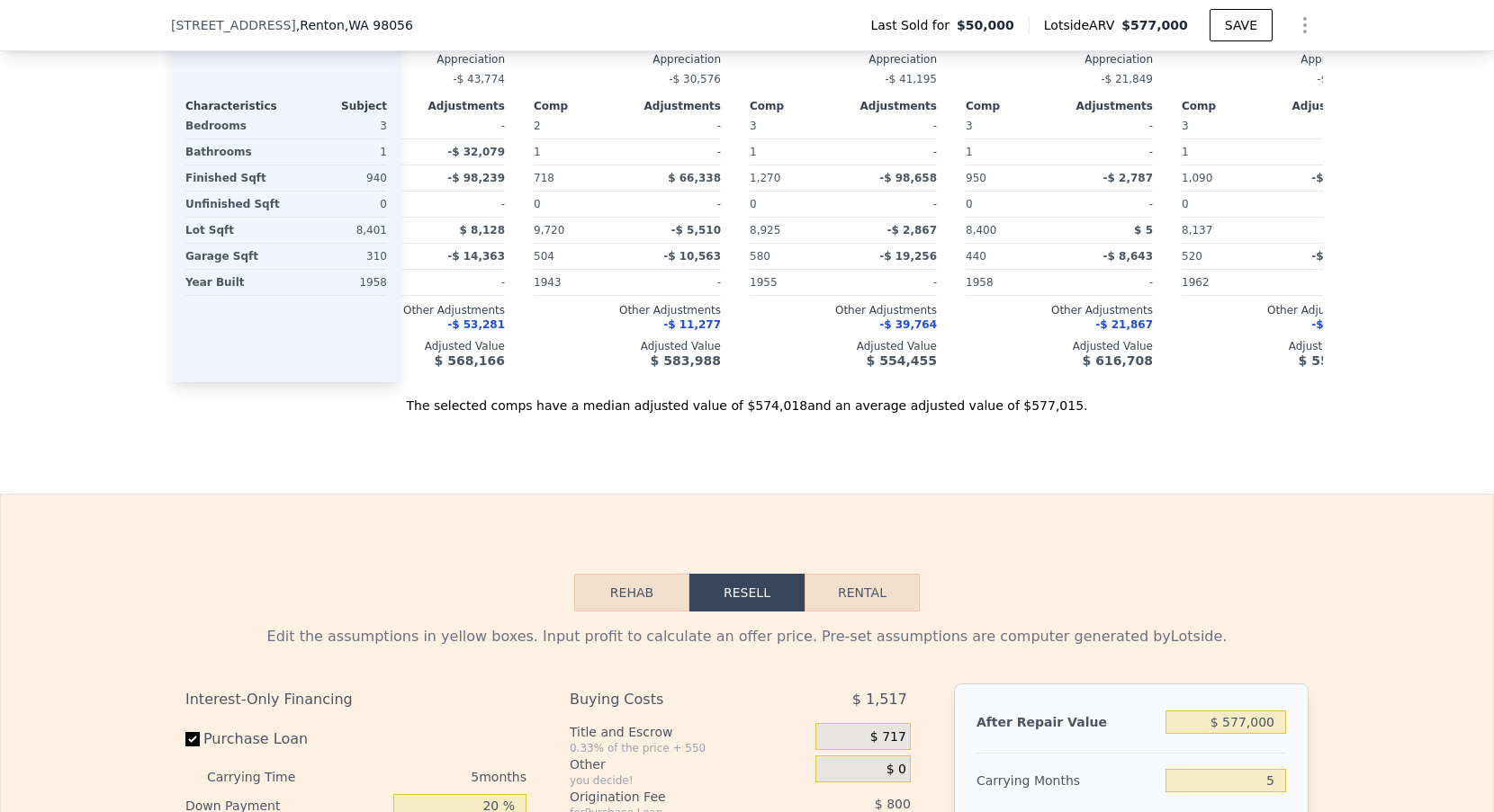
scroll to position [2539, 0]
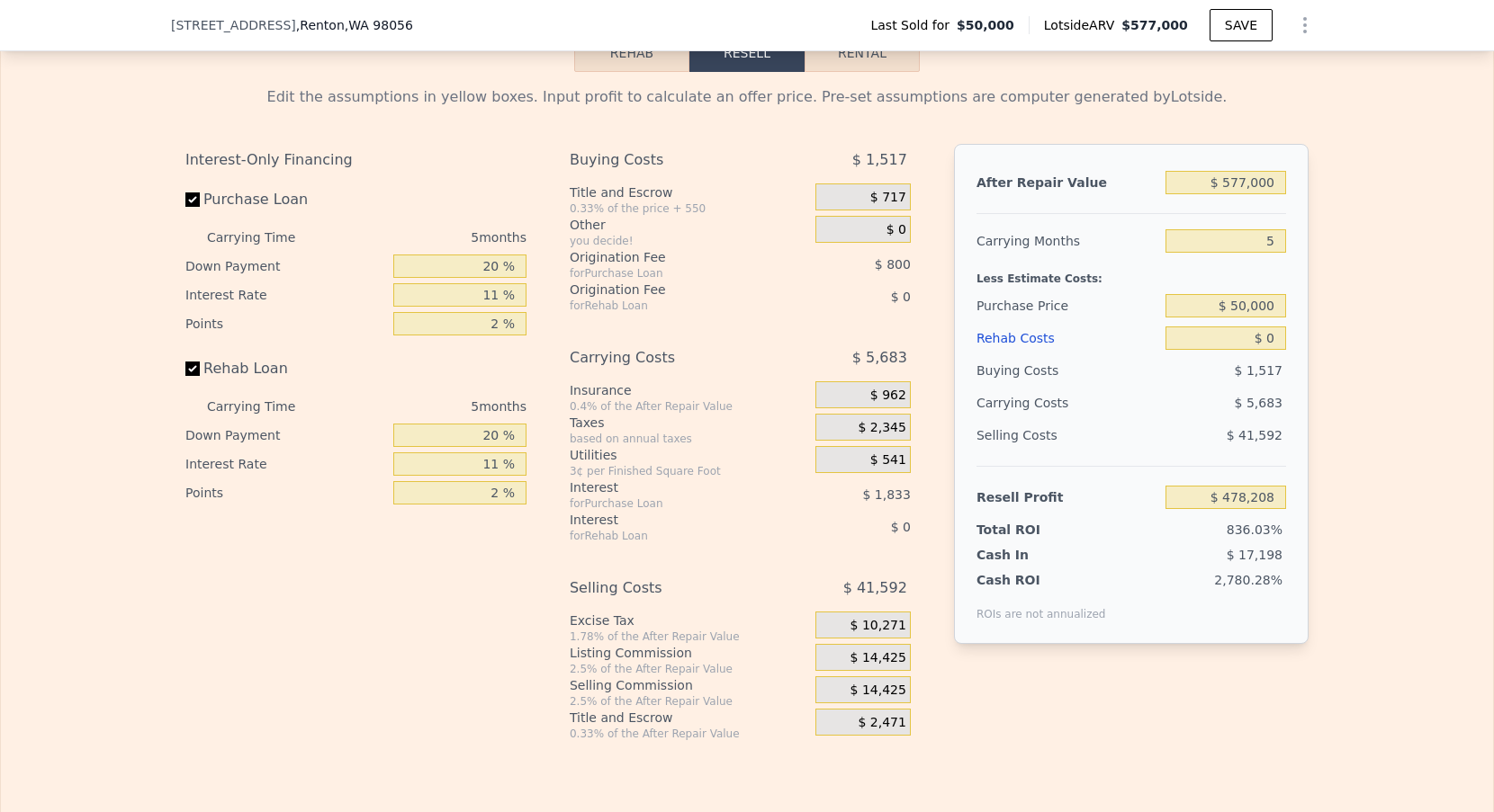
click at [1276, 220] on div "After Repair Value $ 577,000 Carrying Months 5 Less Estimate Costs: Purchase Pr…" at bounding box center [1131, 393] width 355 height 500
click at [1276, 228] on div "5" at bounding box center [1225, 242] width 121 height 33
click at [1272, 248] on input "5" at bounding box center [1225, 241] width 121 height 23
type input "3"
type input "$ 480,481"
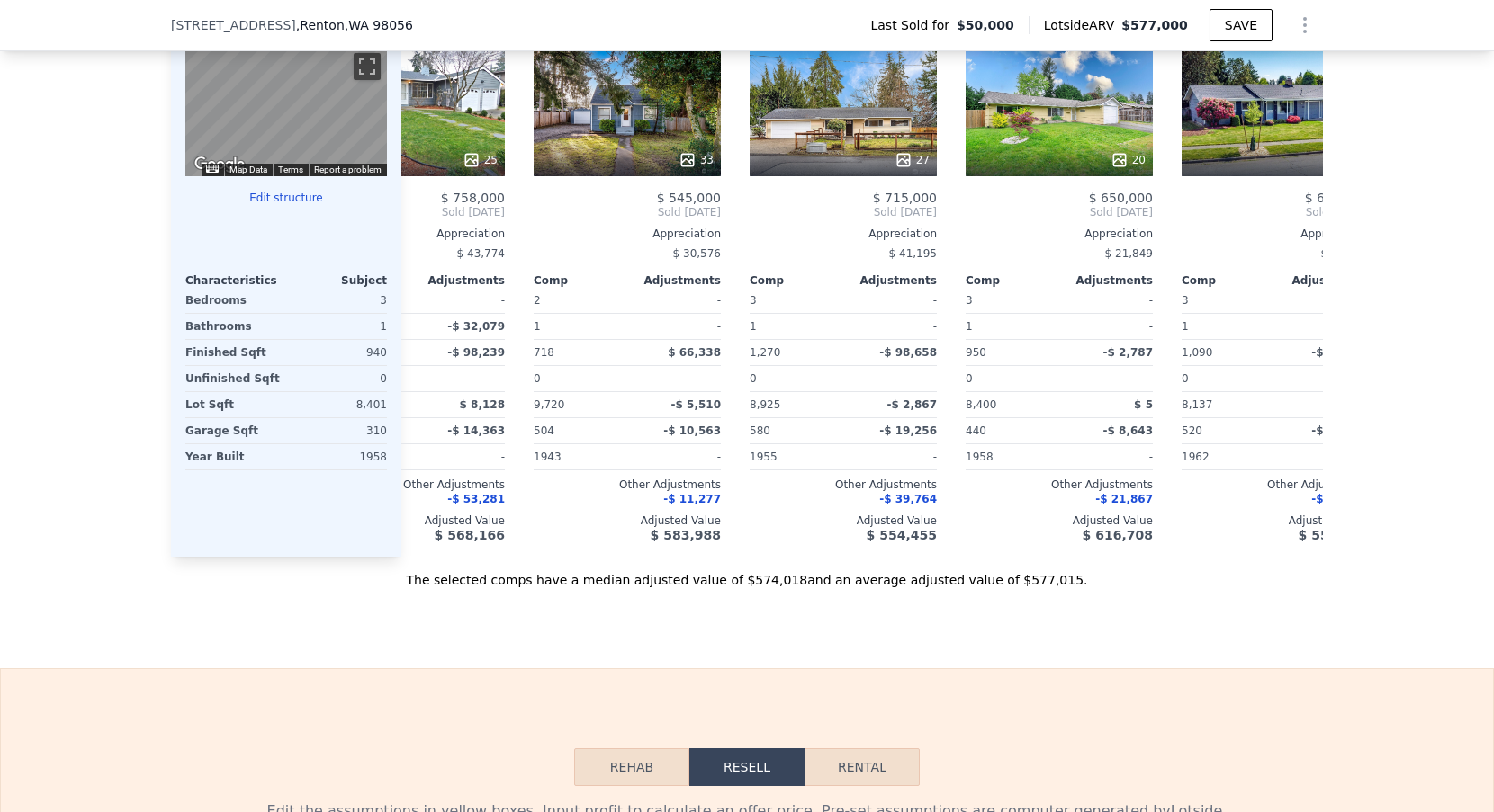
scroll to position [1547, 0]
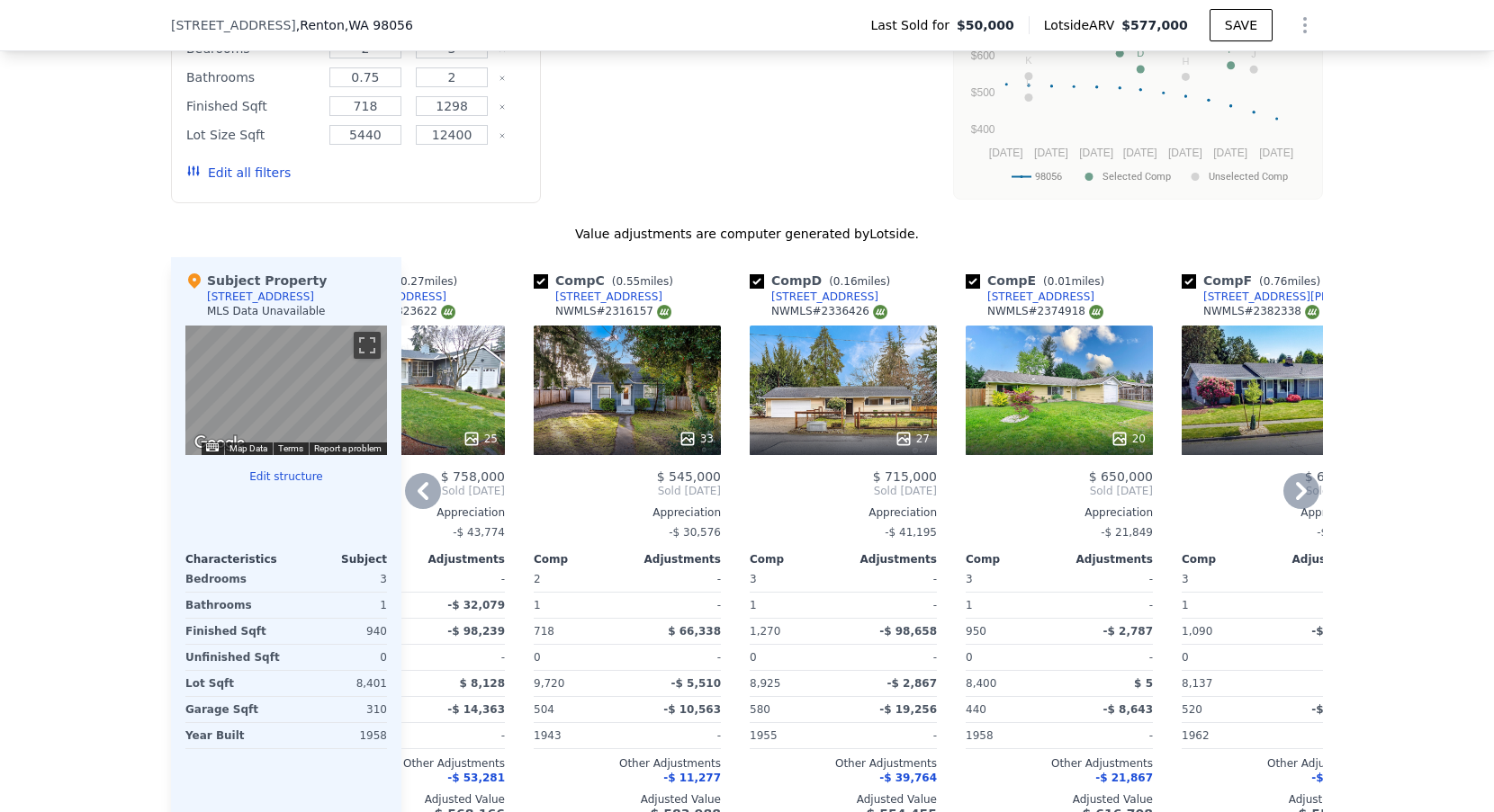
type input "5"
type input "$ 478,208"
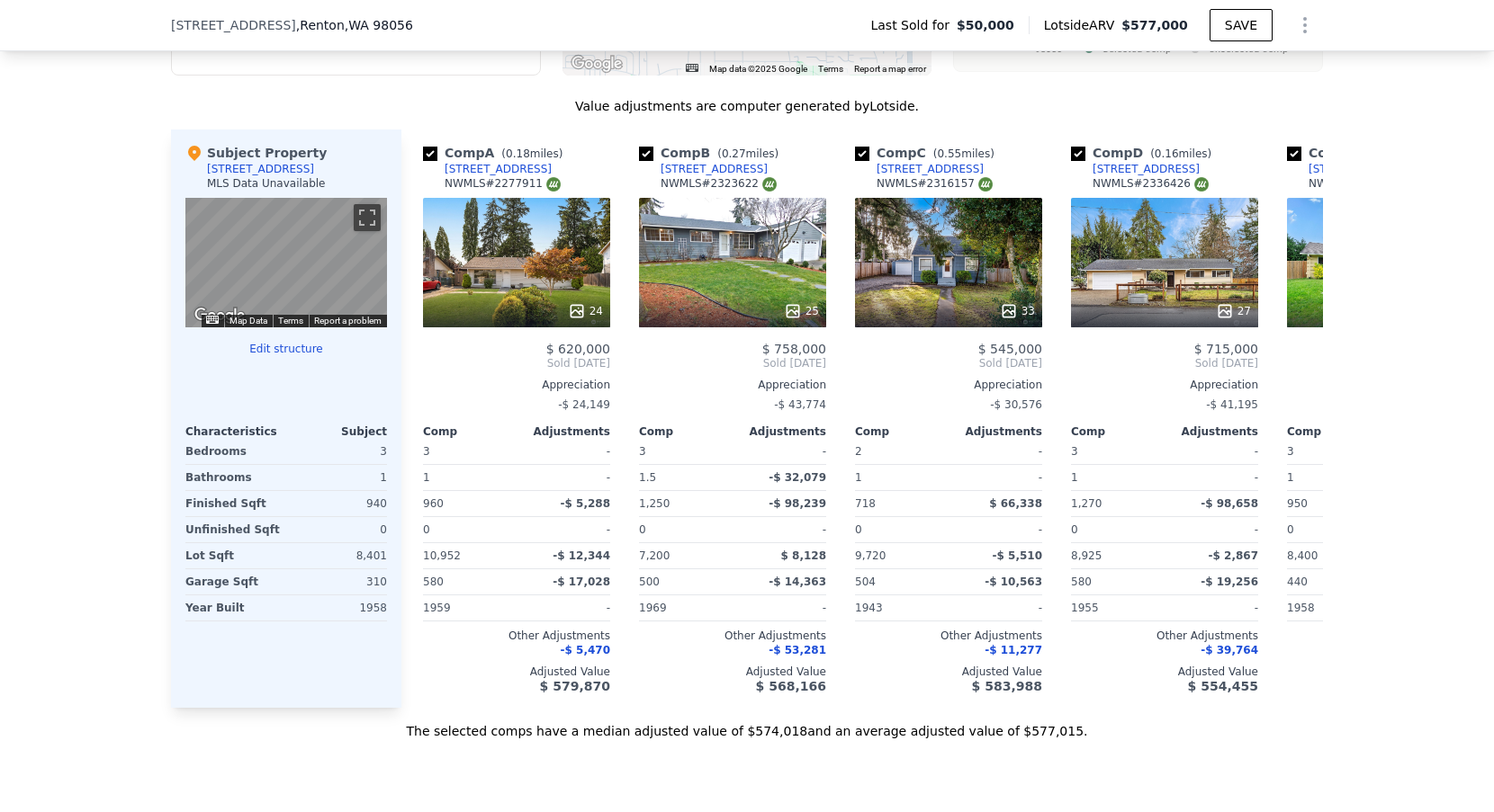
scroll to position [0, 0]
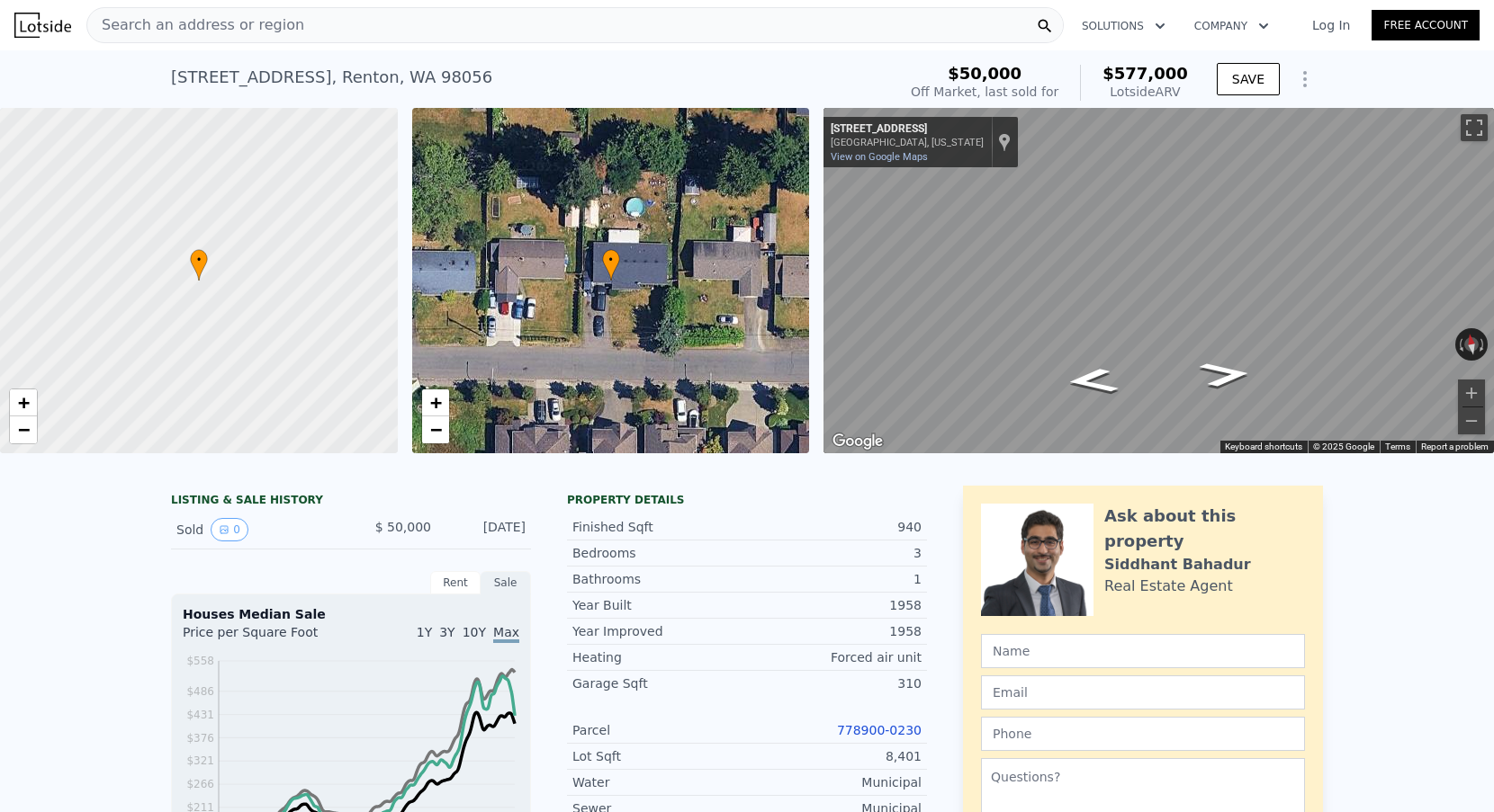
click at [259, 36] on span "Search an address or region" at bounding box center [195, 25] width 217 height 21
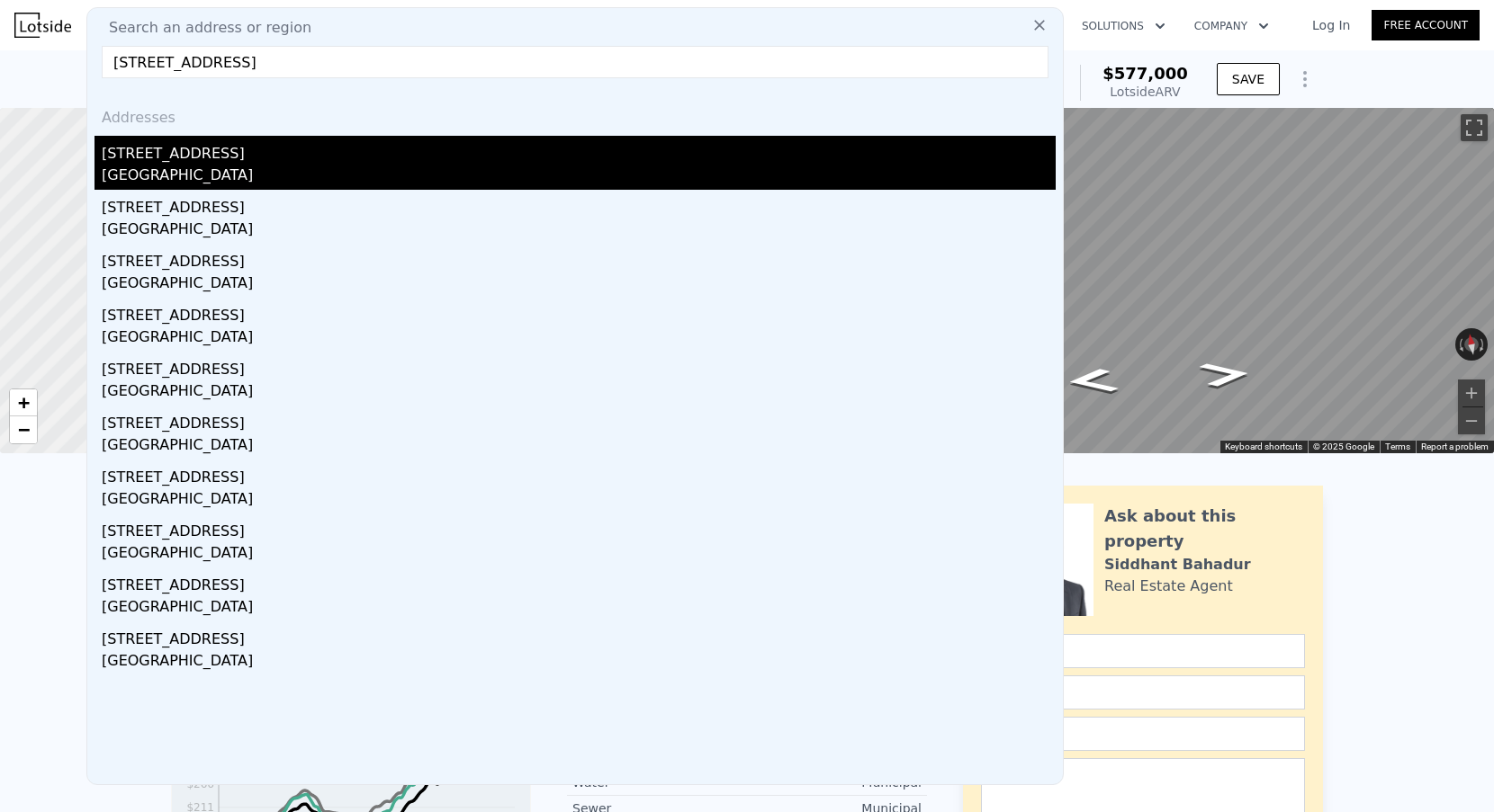
type input "[STREET_ADDRESS]"
click at [193, 173] on div "[GEOGRAPHIC_DATA]" at bounding box center [578, 177] width 954 height 25
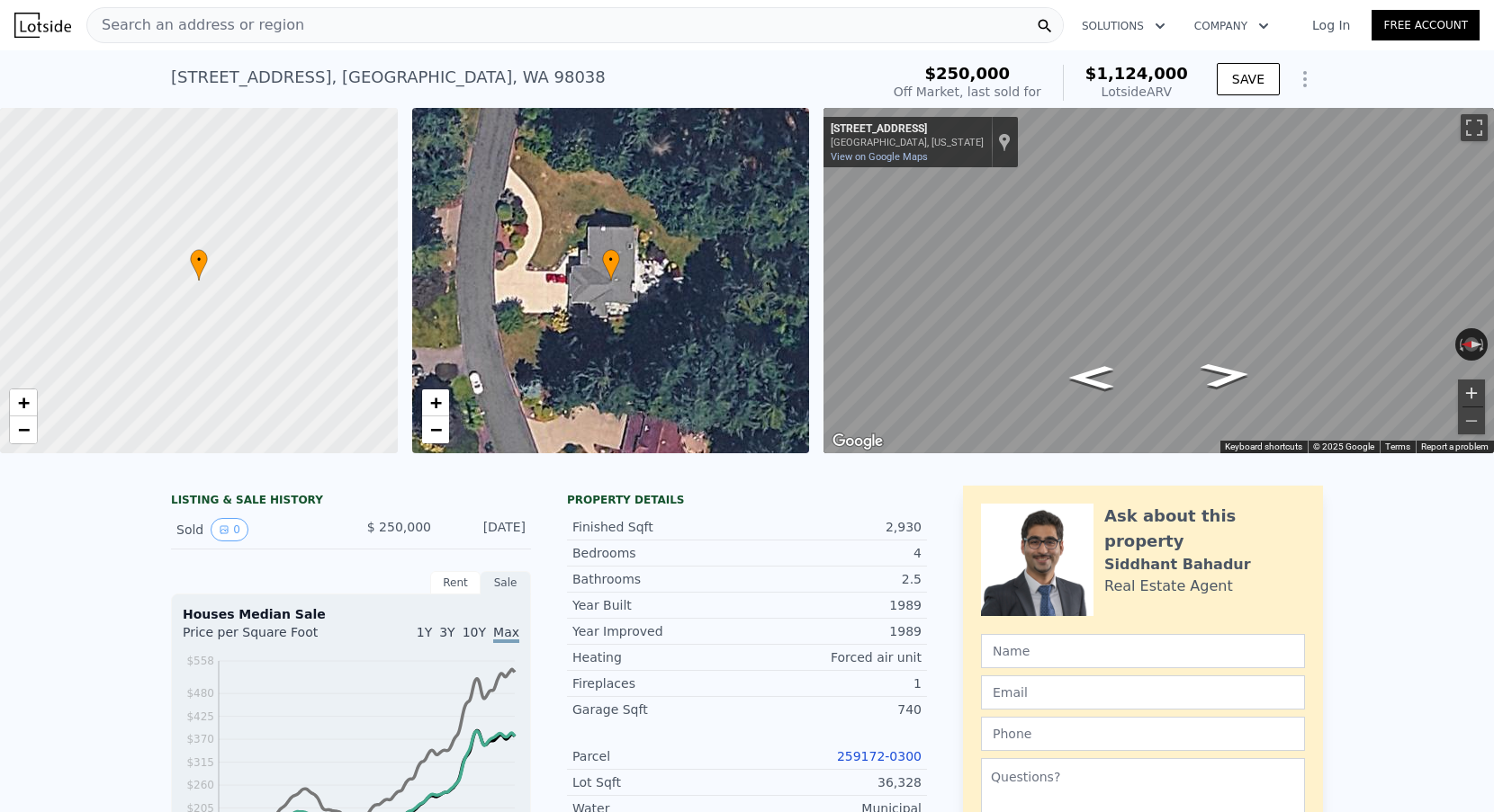
click at [1463, 387] on button "Zoom in" at bounding box center [1472, 393] width 27 height 27
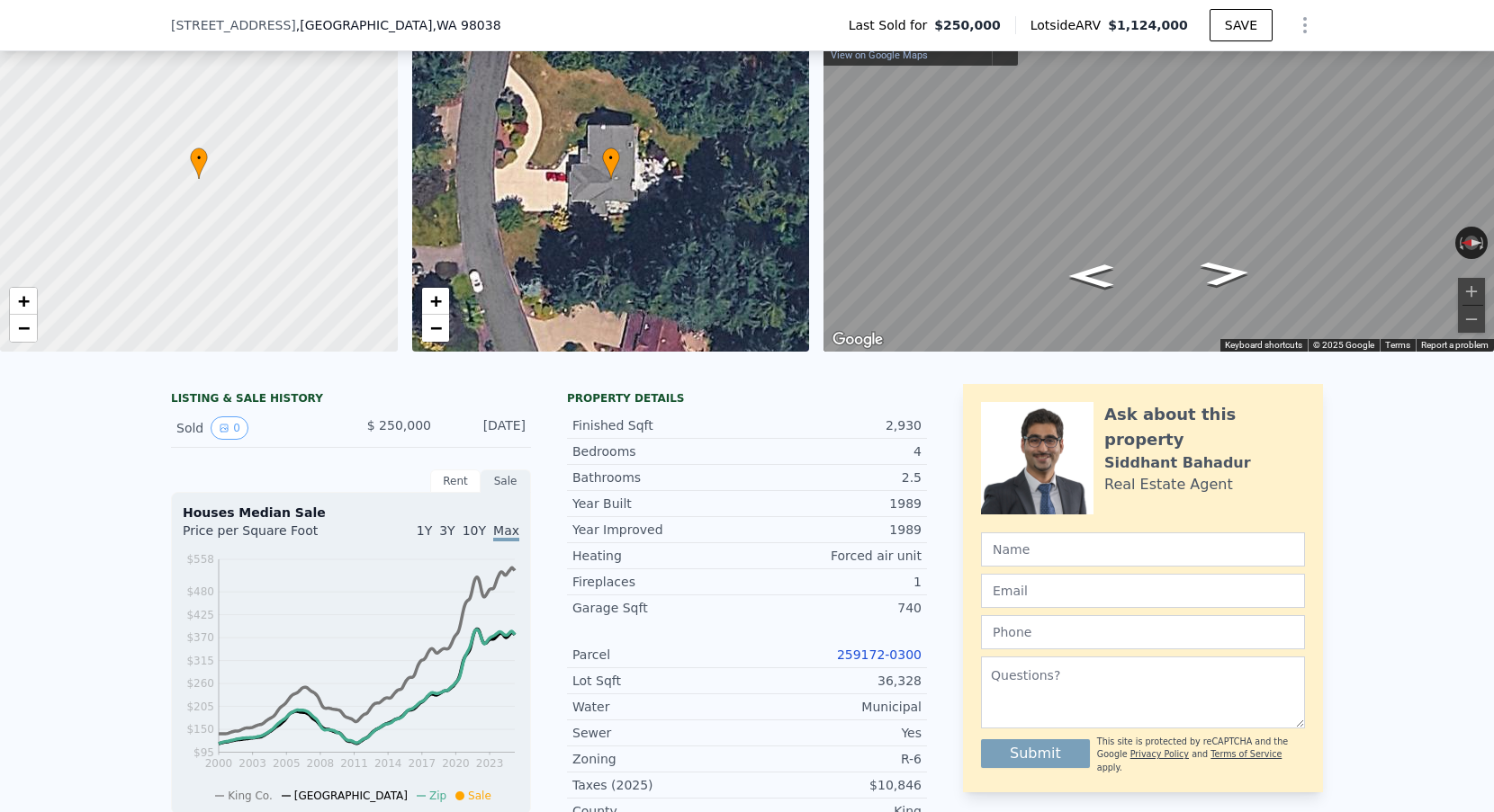
scroll to position [333, 0]
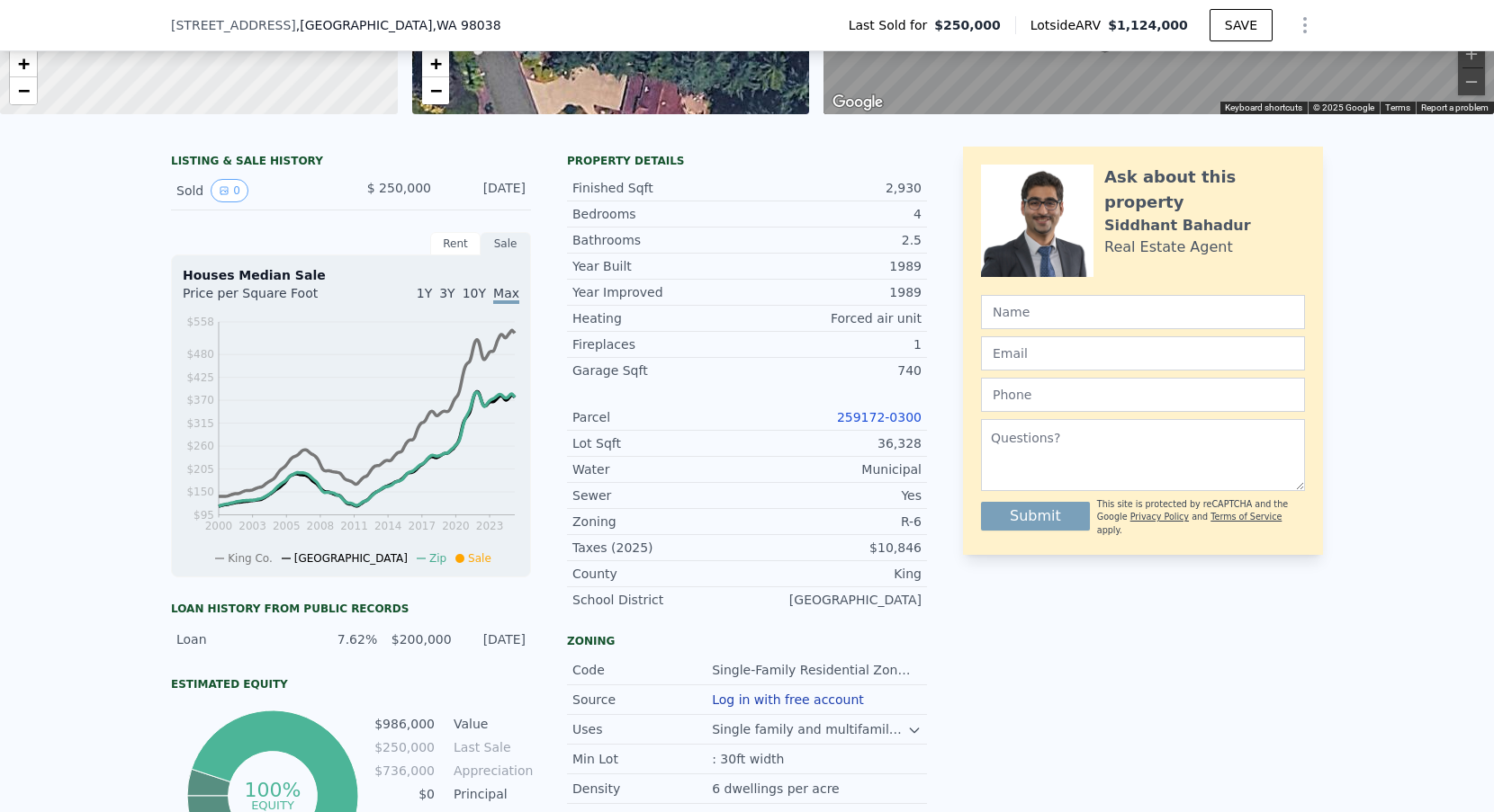
click at [871, 412] on link "259172-0300" at bounding box center [879, 417] width 84 height 14
